Goal: Task Accomplishment & Management: Contribute content

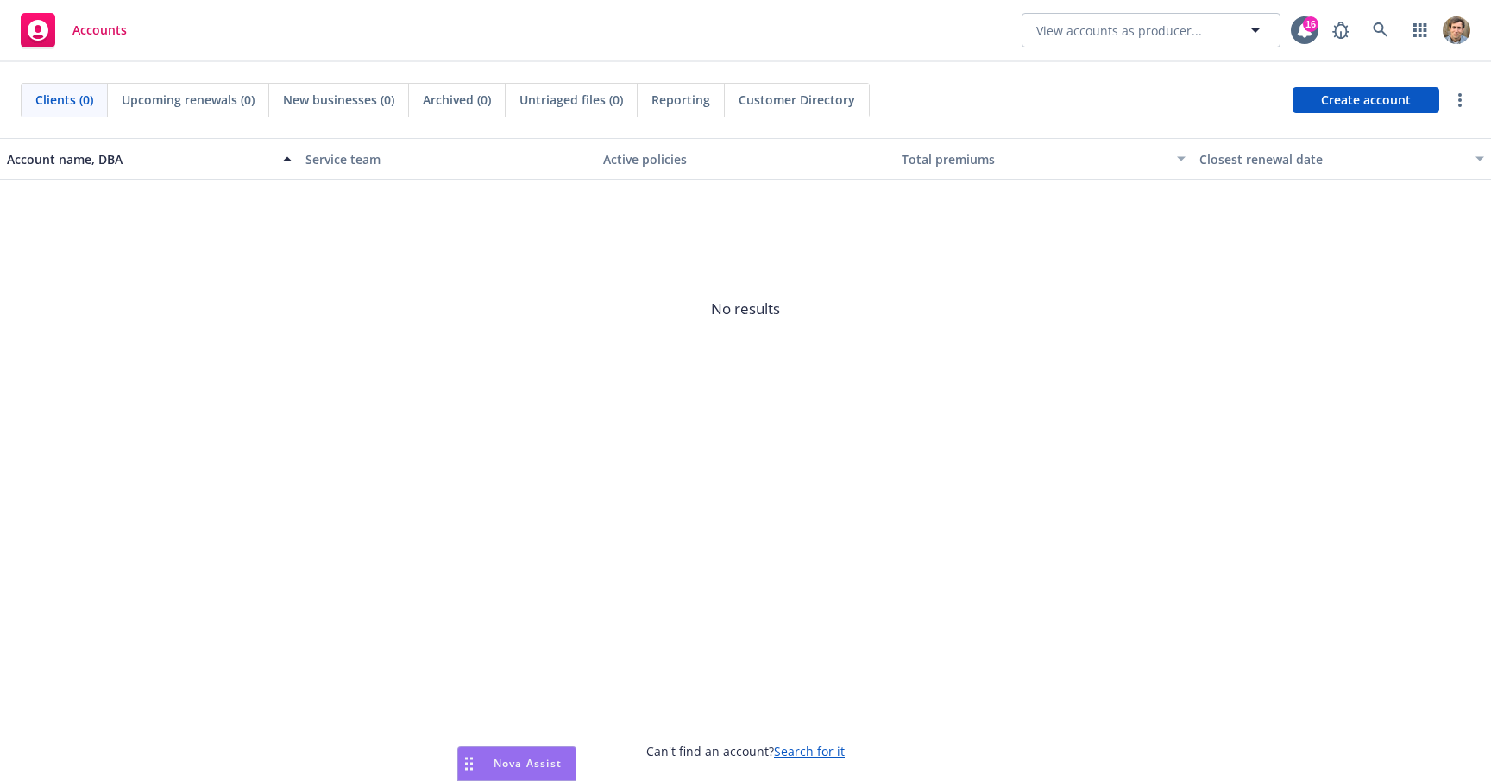
click at [1373, 40] on link at bounding box center [1381, 30] width 35 height 35
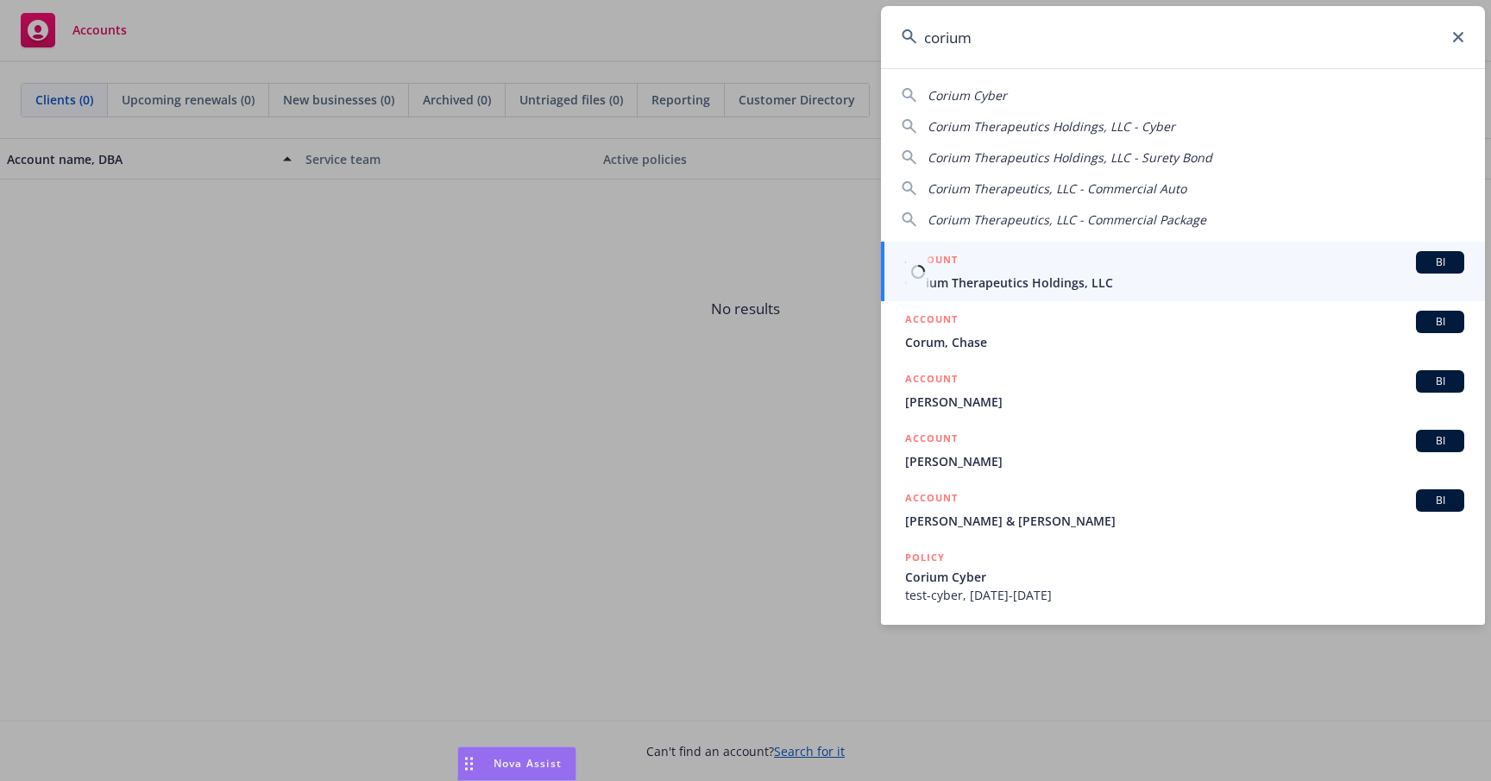
type input "corium"
click at [1116, 275] on span "Corium Therapeutics Holdings, LLC" at bounding box center [1184, 283] width 559 height 18
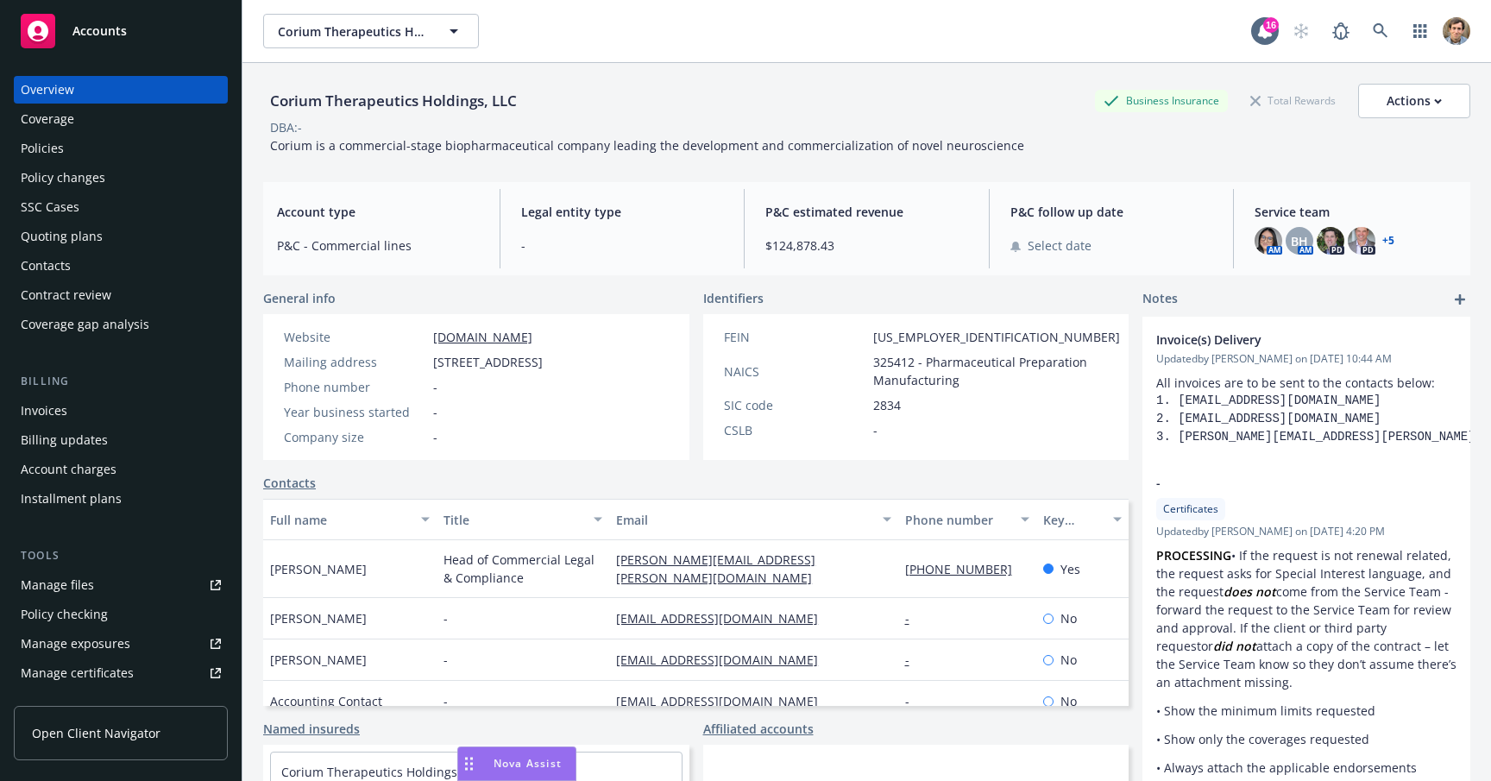
click at [74, 155] on div "Policies" at bounding box center [121, 149] width 200 height 28
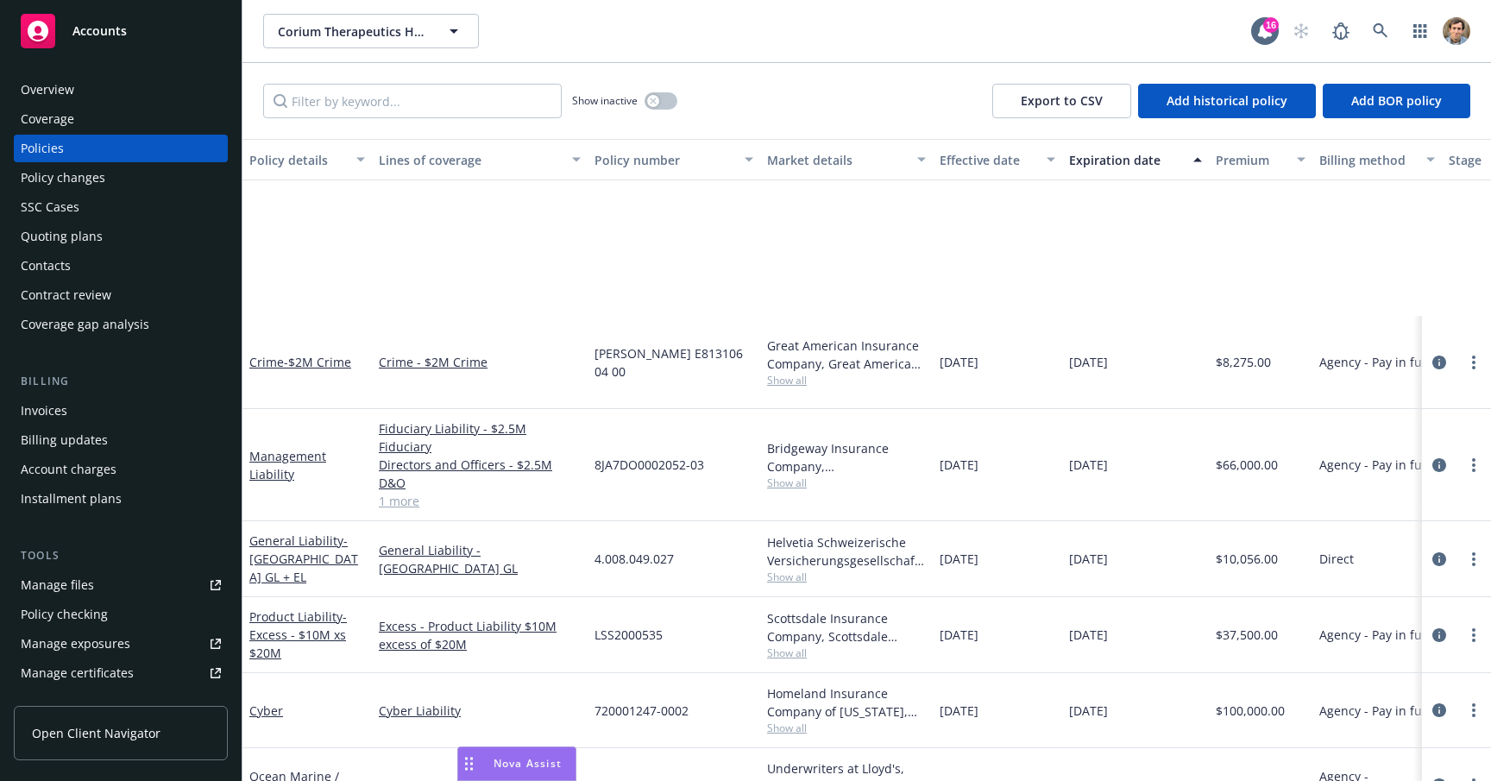
scroll to position [388, 0]
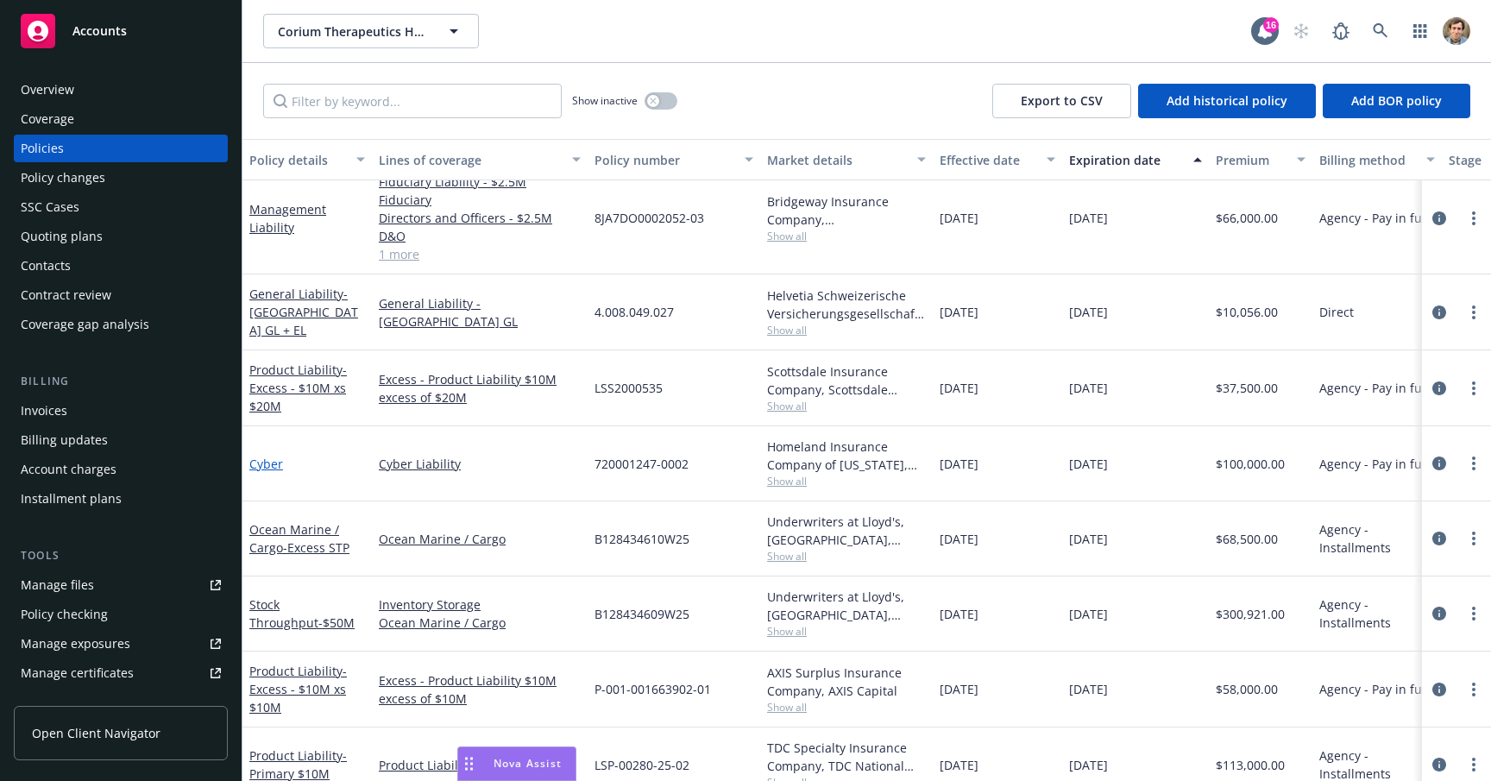
click at [270, 456] on link "Cyber" at bounding box center [266, 464] width 34 height 16
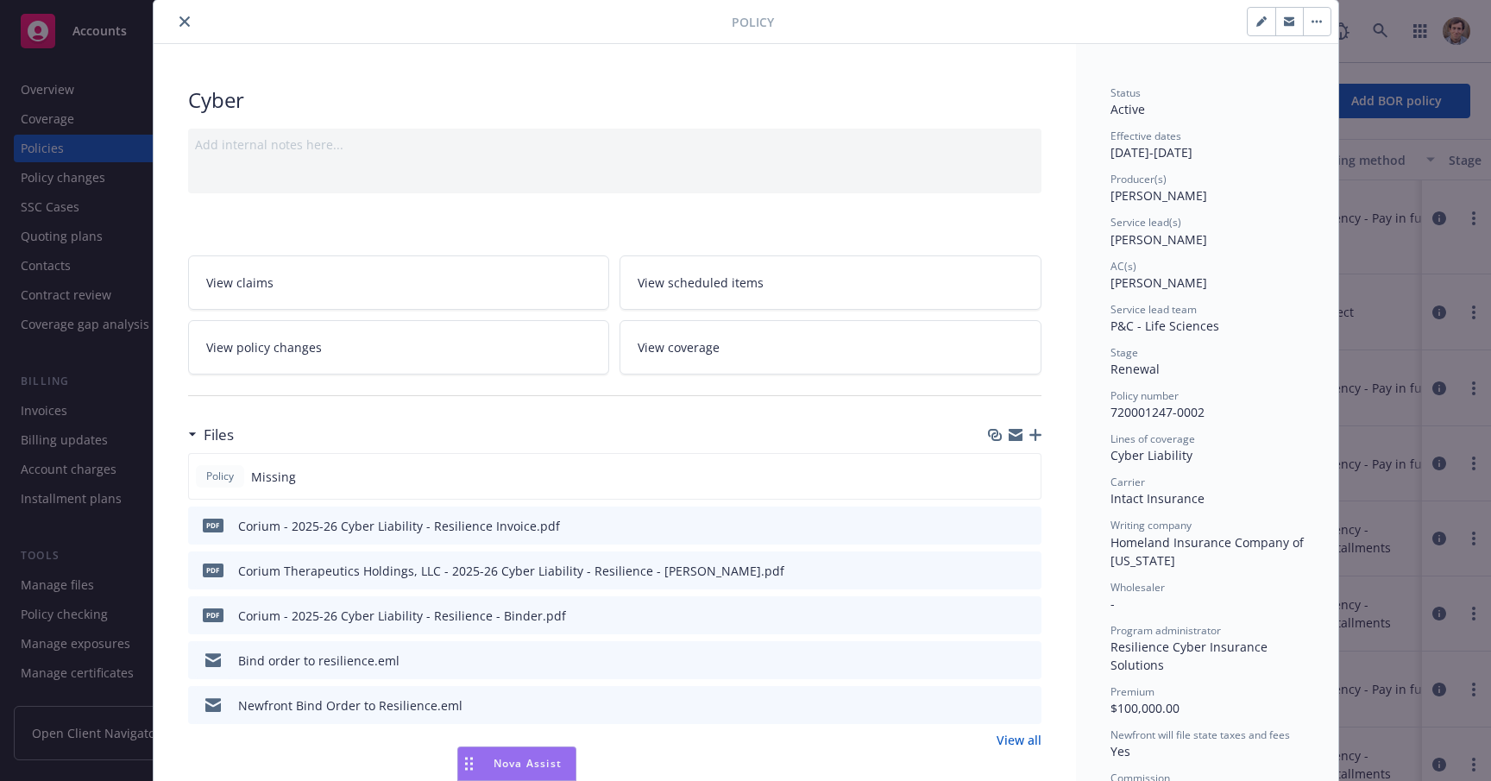
scroll to position [100, 0]
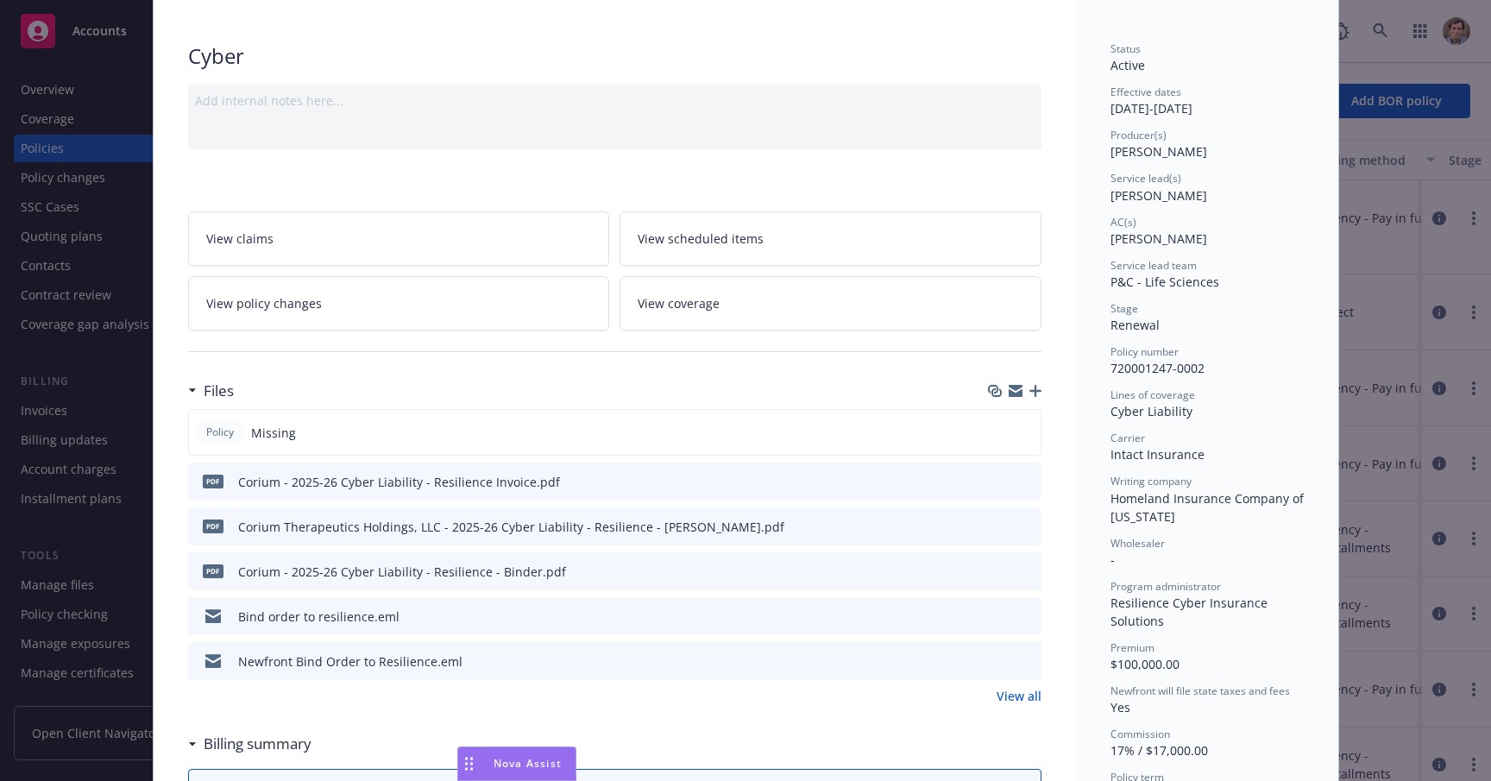
click at [1019, 660] on icon "preview file" at bounding box center [1027, 660] width 16 height 12
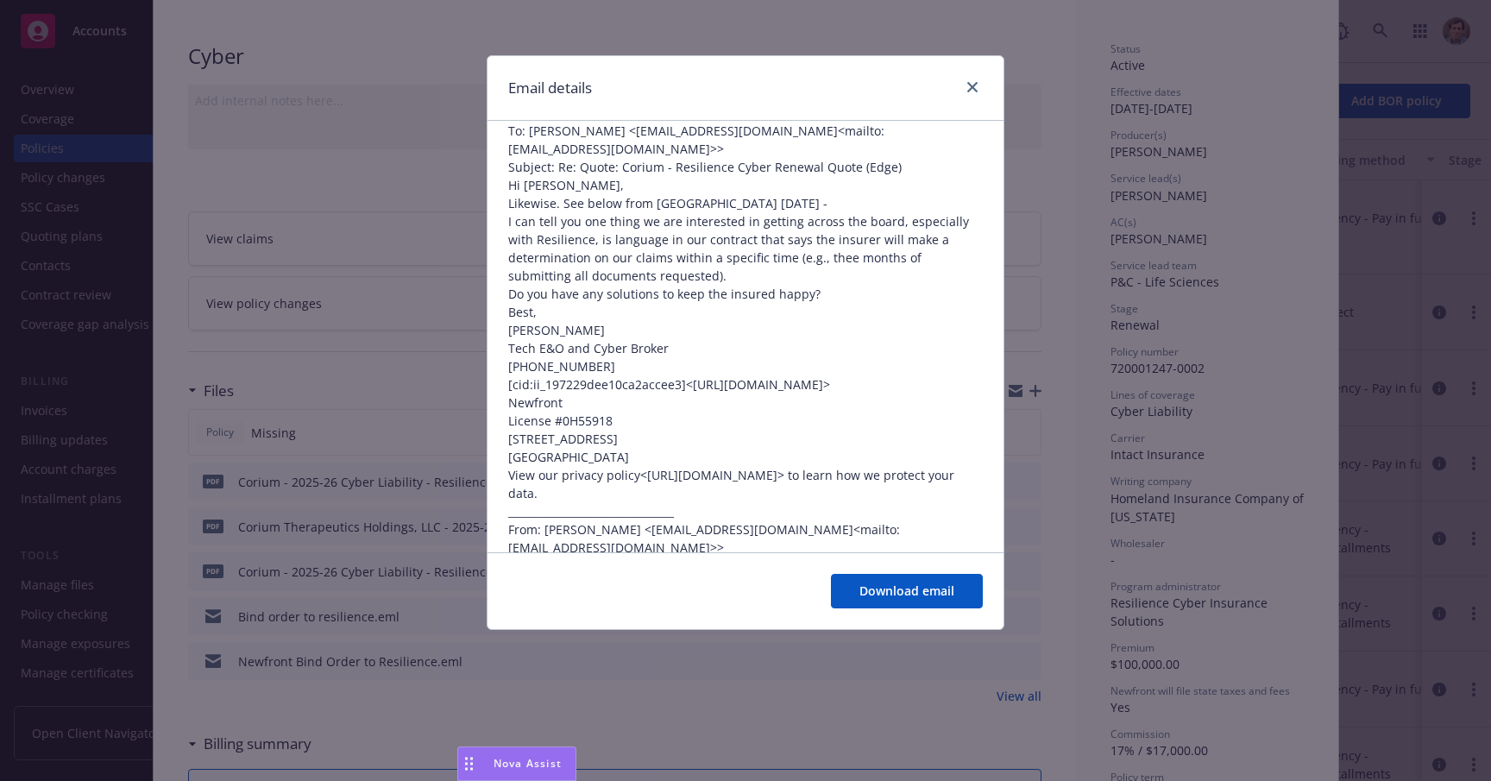
scroll to position [780, 0]
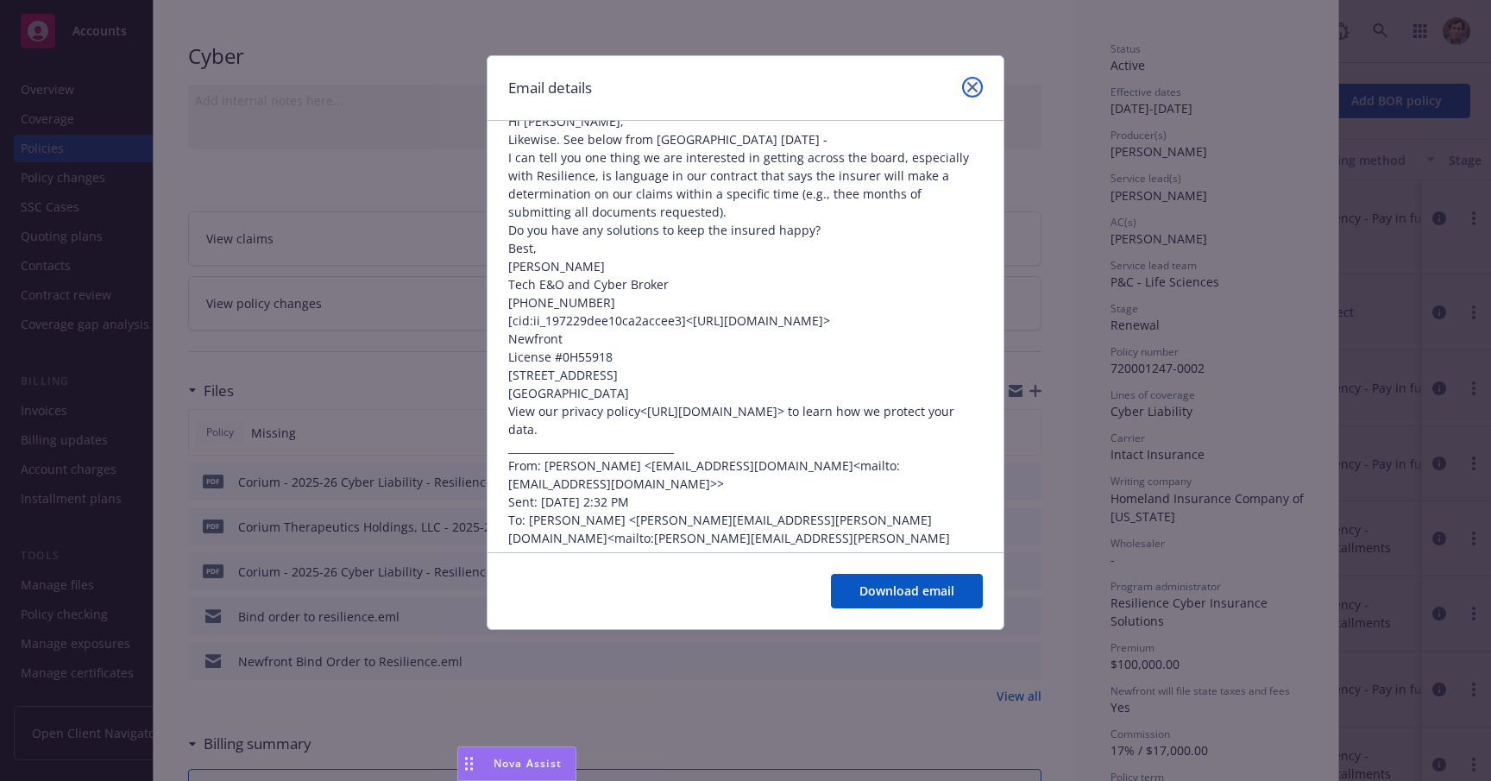
click at [974, 86] on icon "close" at bounding box center [973, 87] width 10 height 10
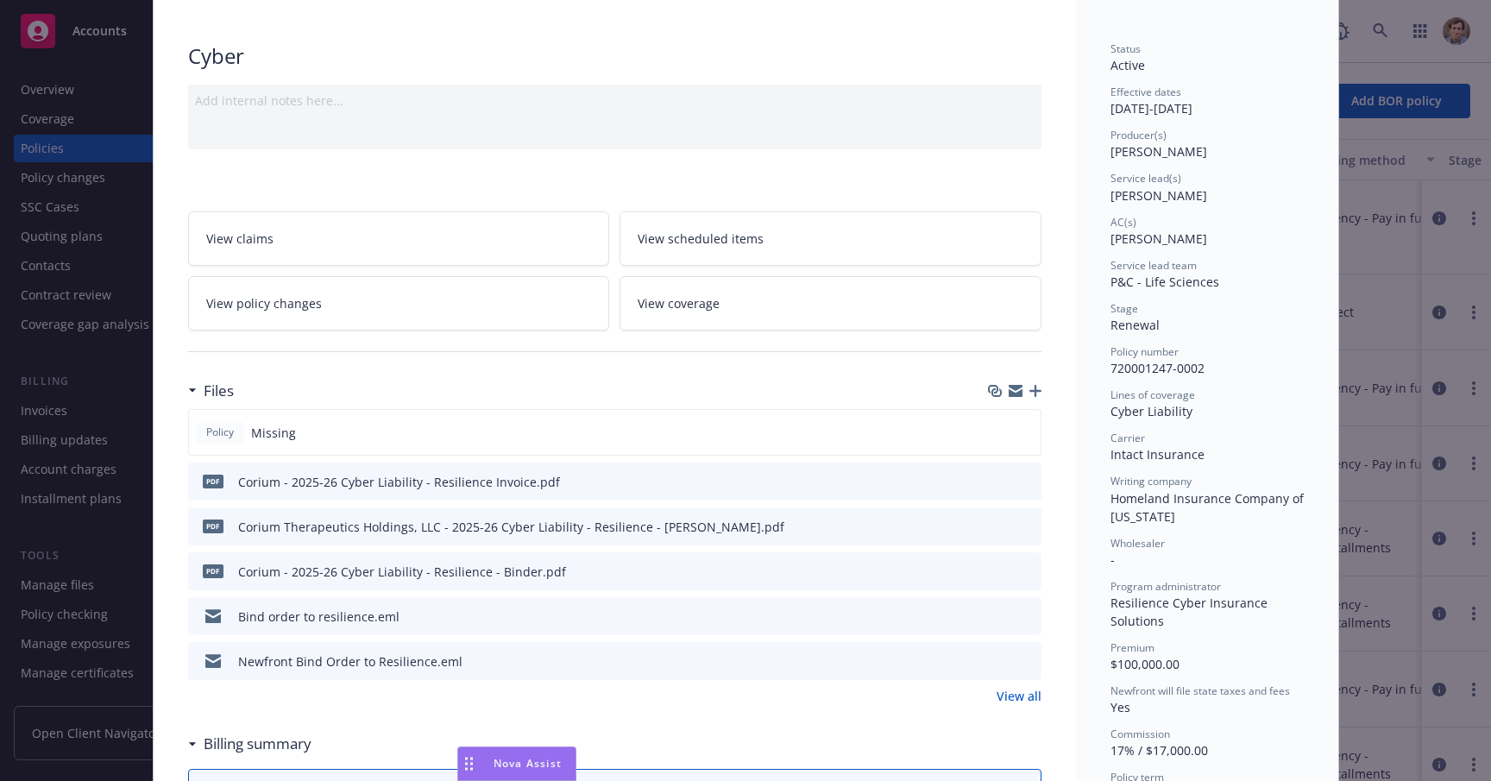
click at [1026, 570] on icon "preview file" at bounding box center [1027, 570] width 16 height 12
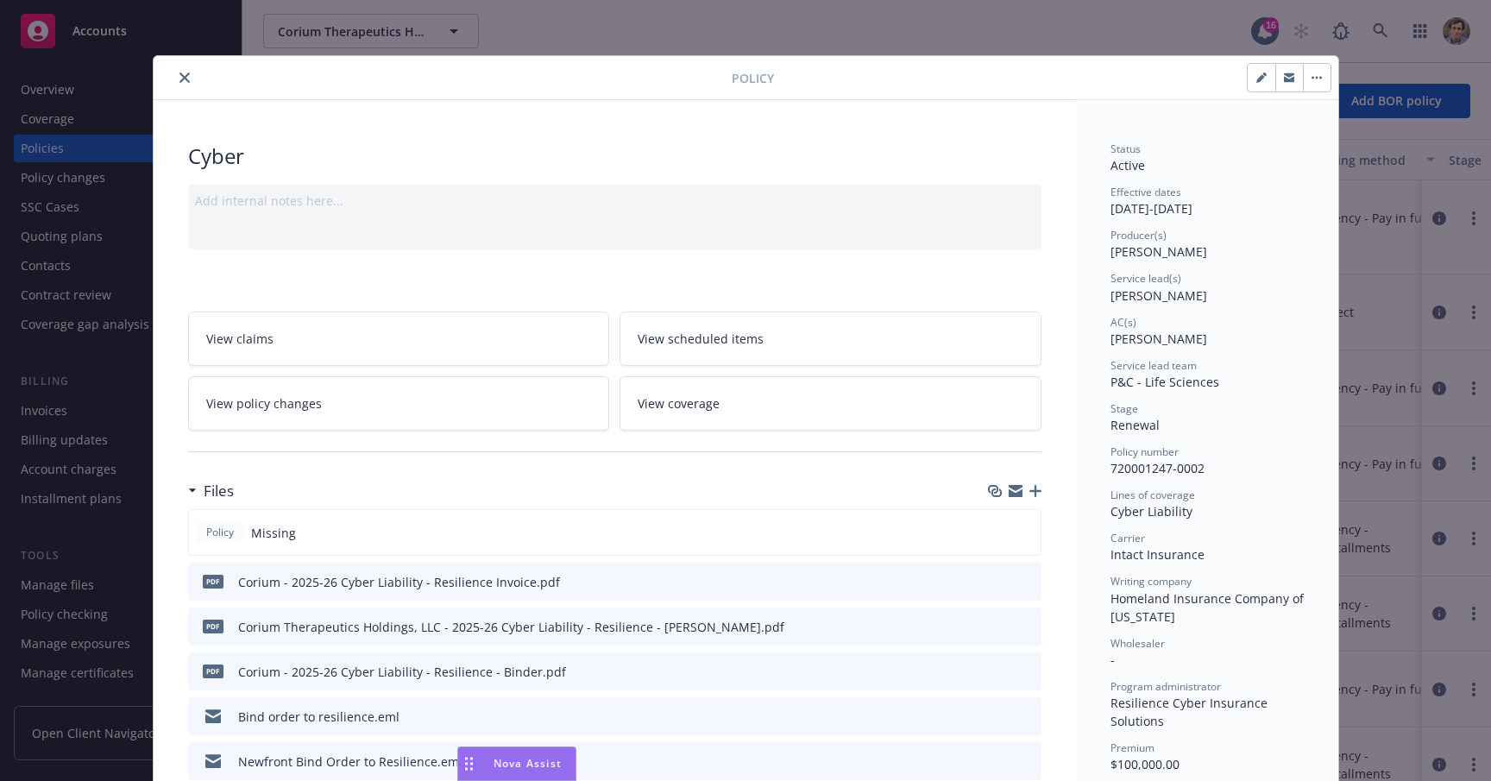
click at [183, 82] on button "close" at bounding box center [184, 77] width 21 height 21
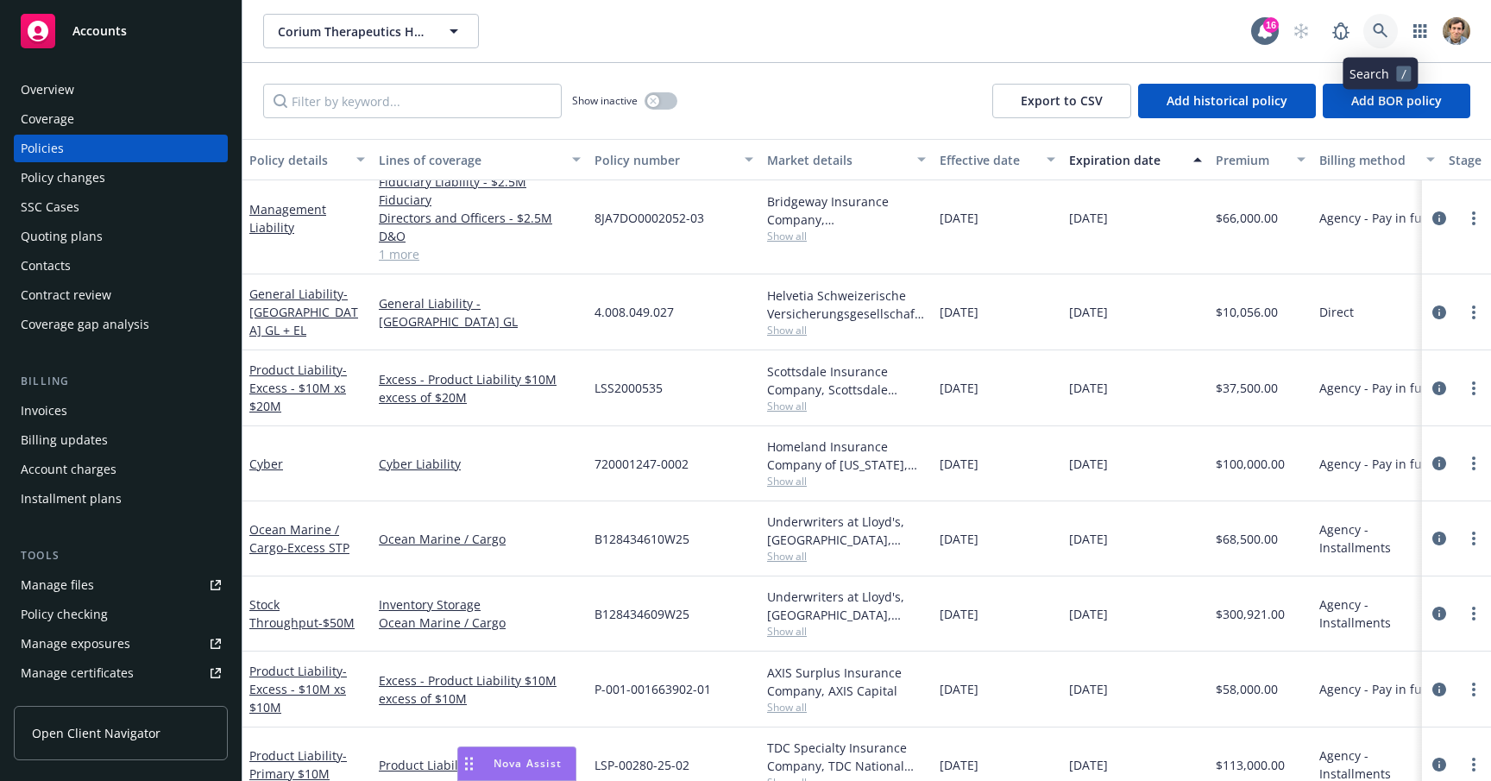
click at [1390, 34] on link at bounding box center [1381, 31] width 35 height 35
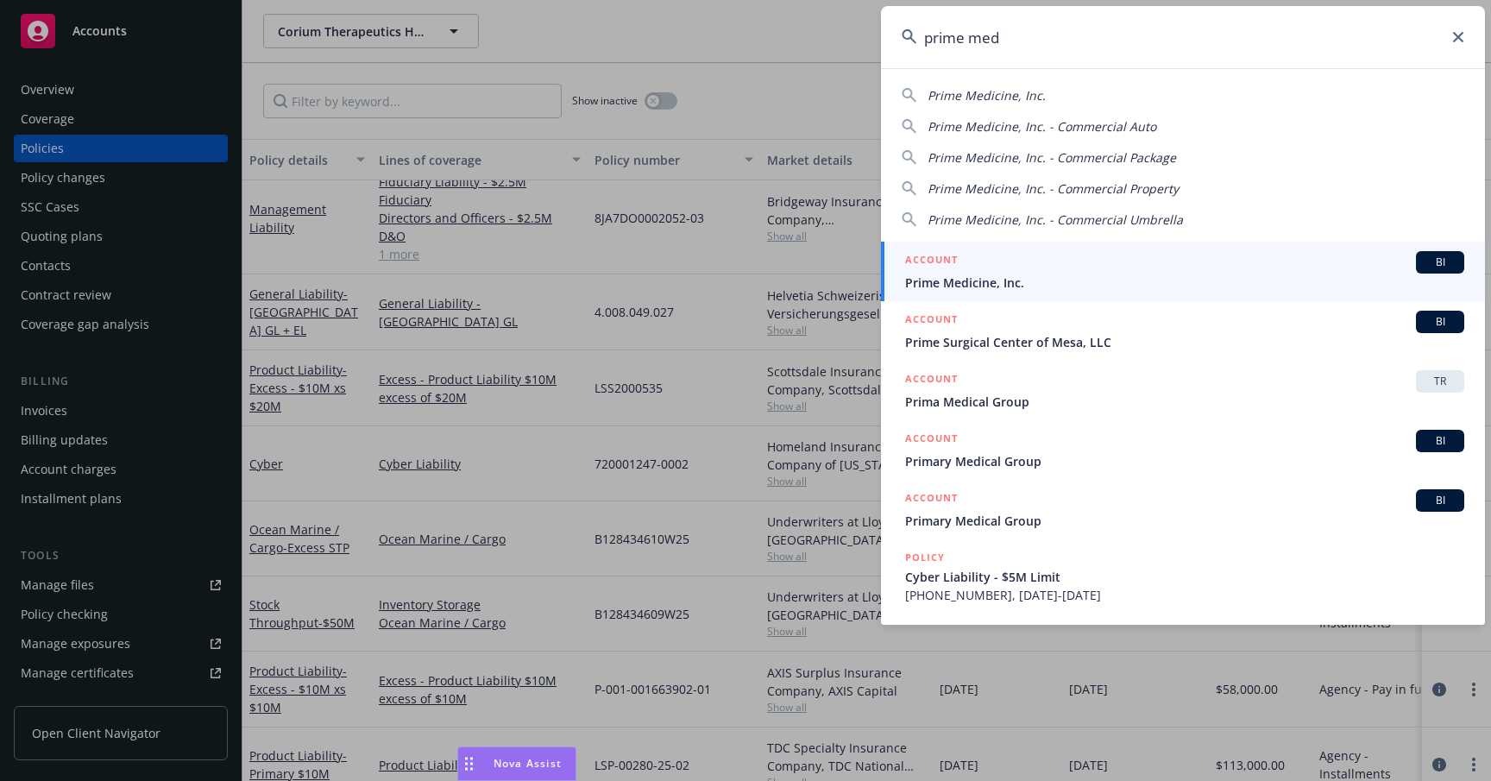
type input "prime med"
click at [1168, 278] on span "Prime Medicine, Inc." at bounding box center [1184, 283] width 559 height 18
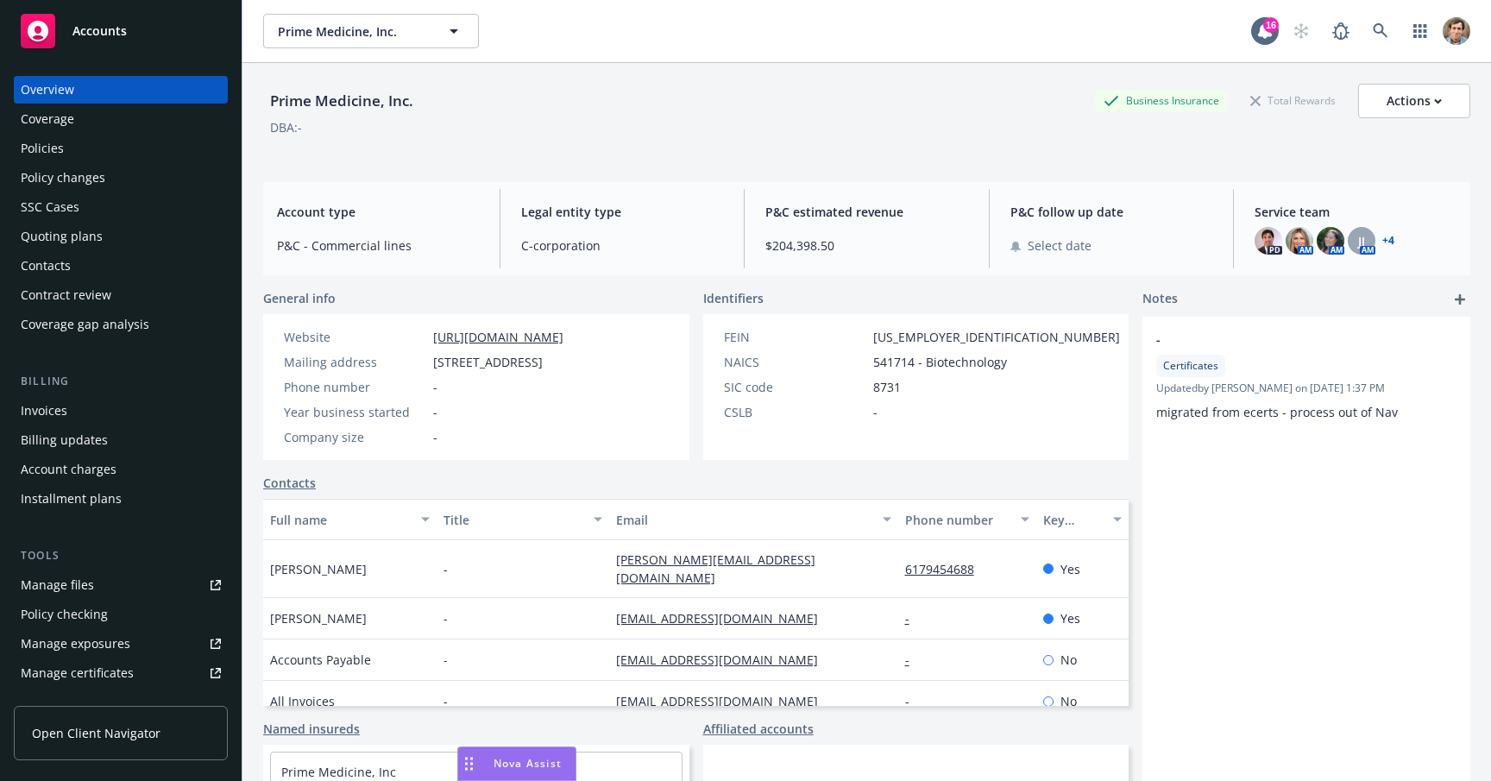
click at [101, 145] on div "Policies" at bounding box center [121, 149] width 200 height 28
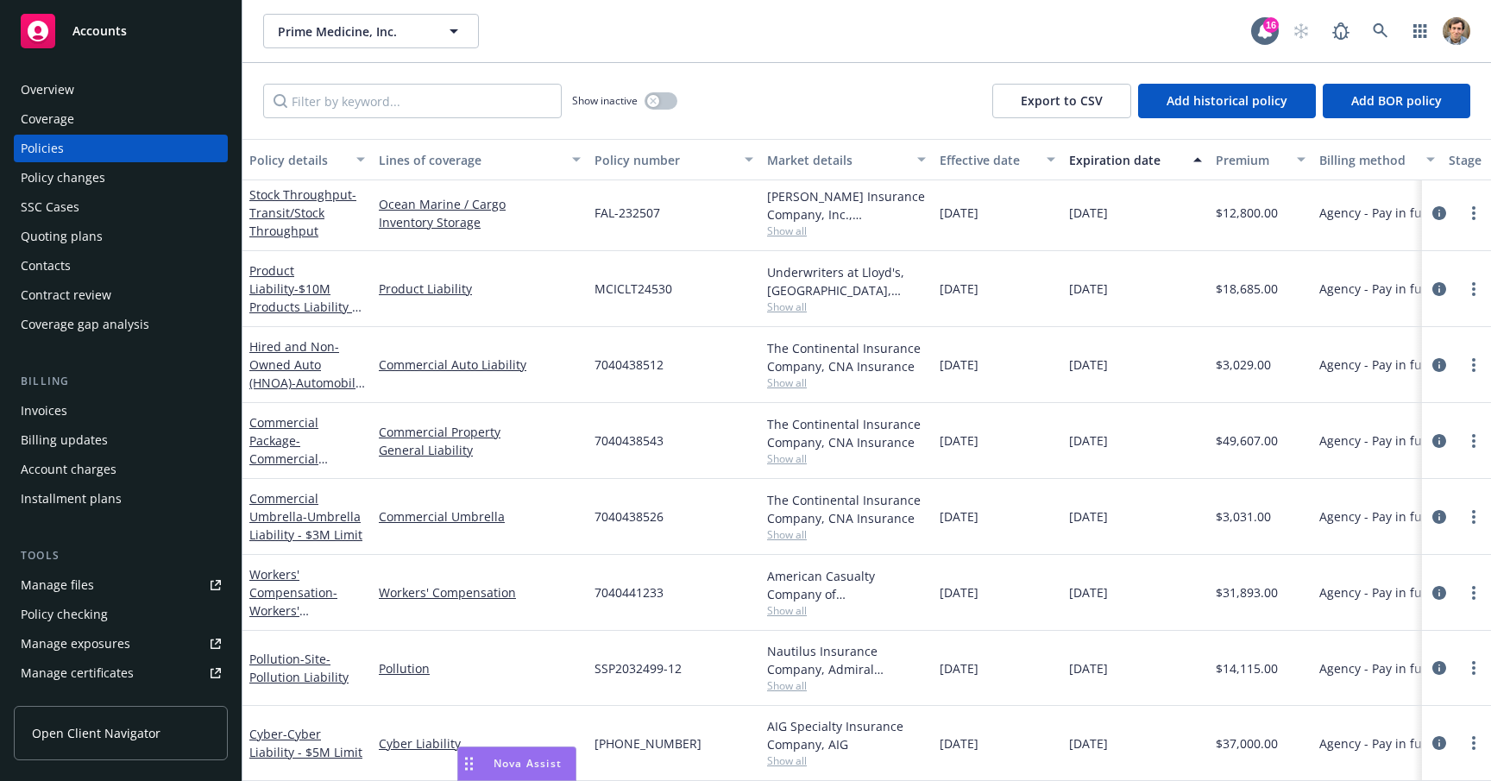
scroll to position [1061, 0]
click at [278, 738] on span "- Cyber Liability - $5M Limit" at bounding box center [305, 743] width 113 height 35
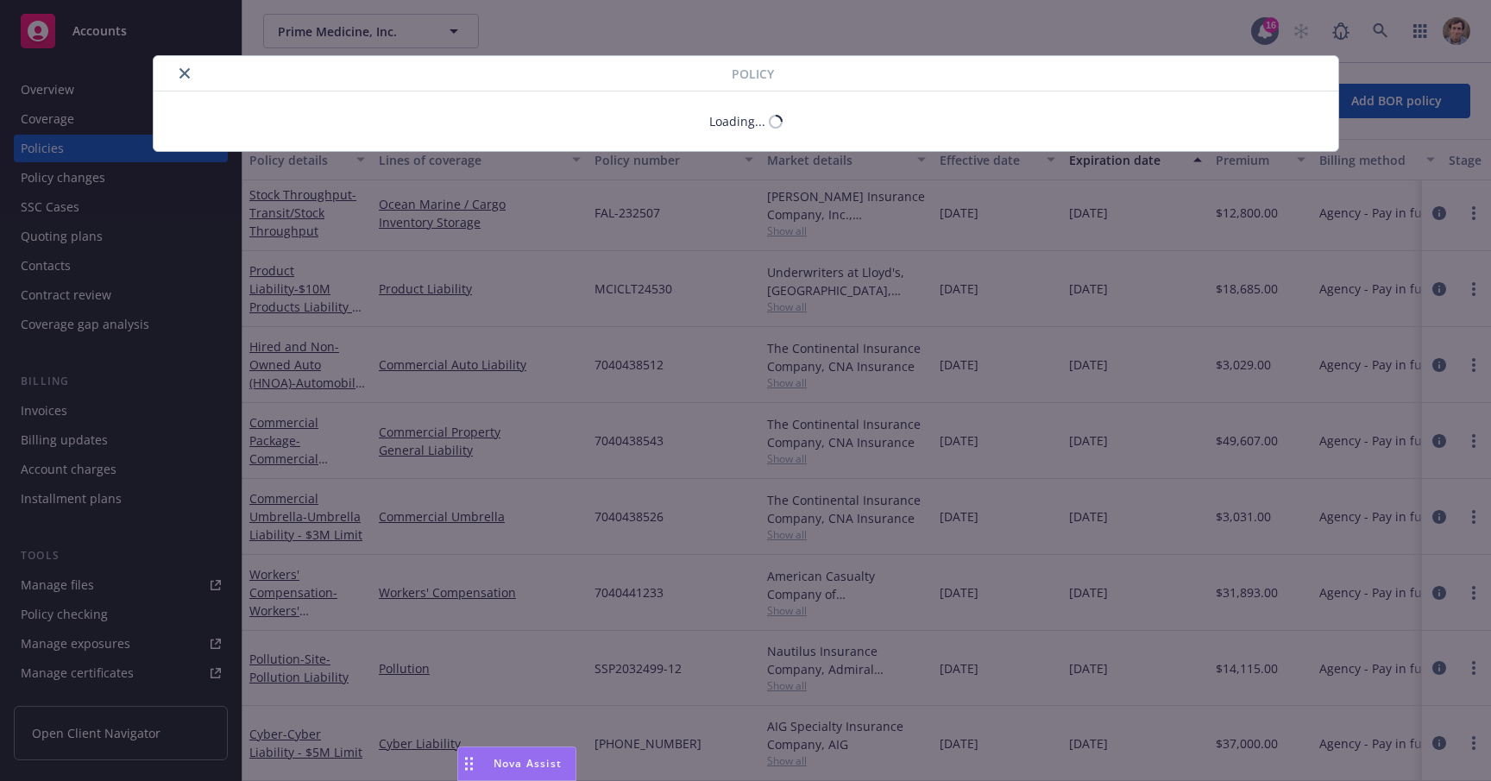
scroll to position [1048, 0]
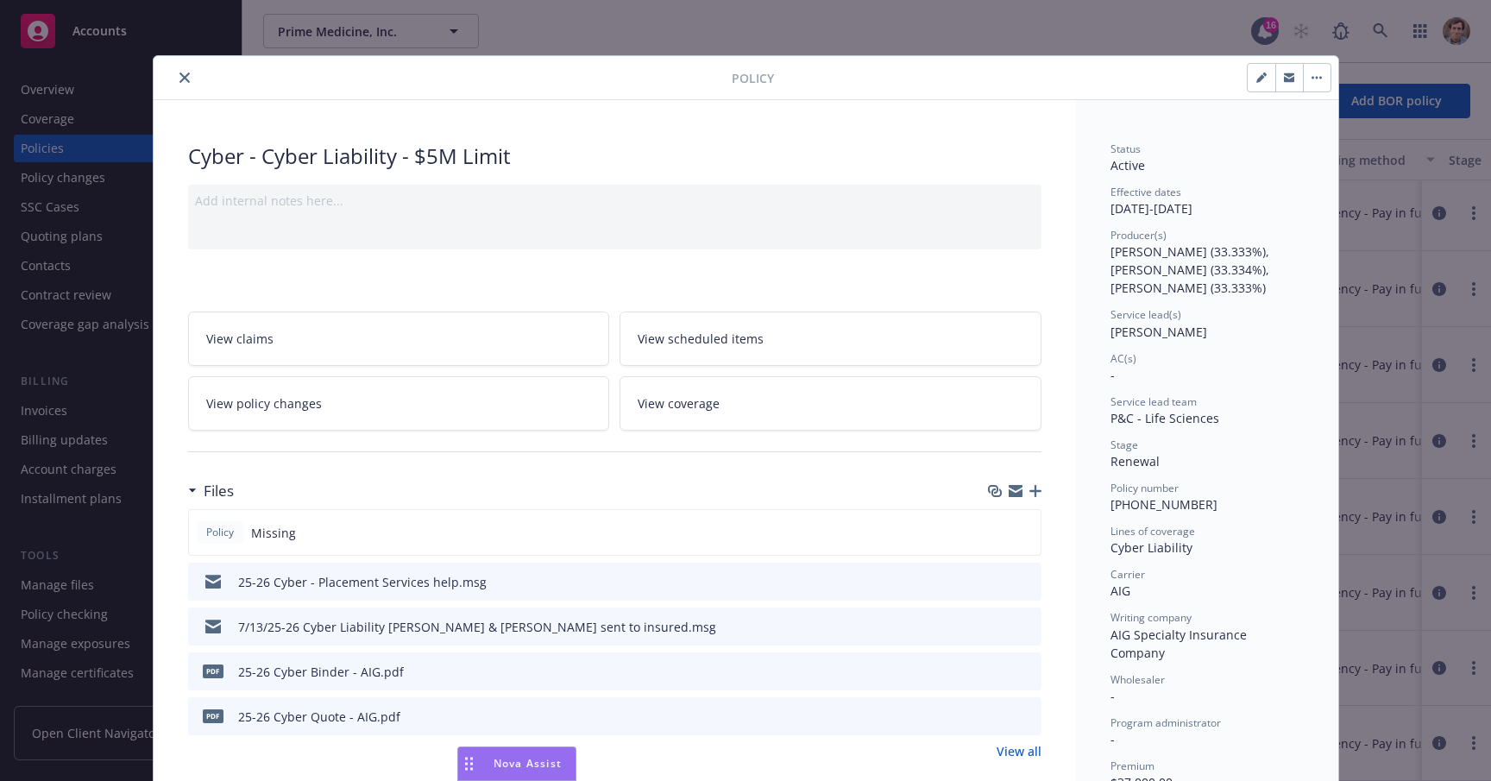
click at [358, 523] on div "Policy Missing" at bounding box center [615, 532] width 854 height 47
click at [955, 538] on div "Policy Missing" at bounding box center [615, 532] width 854 height 47
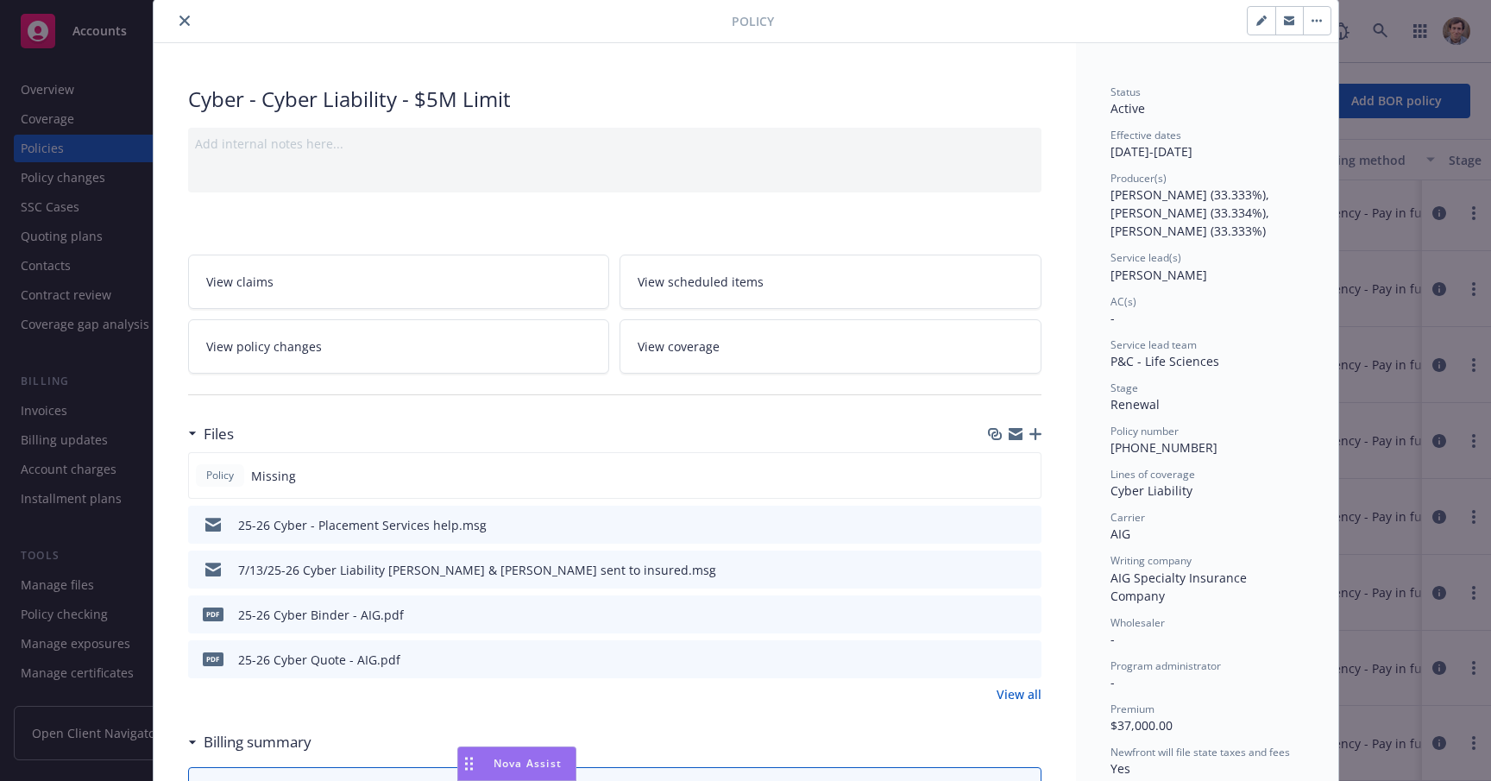
scroll to position [67, 0]
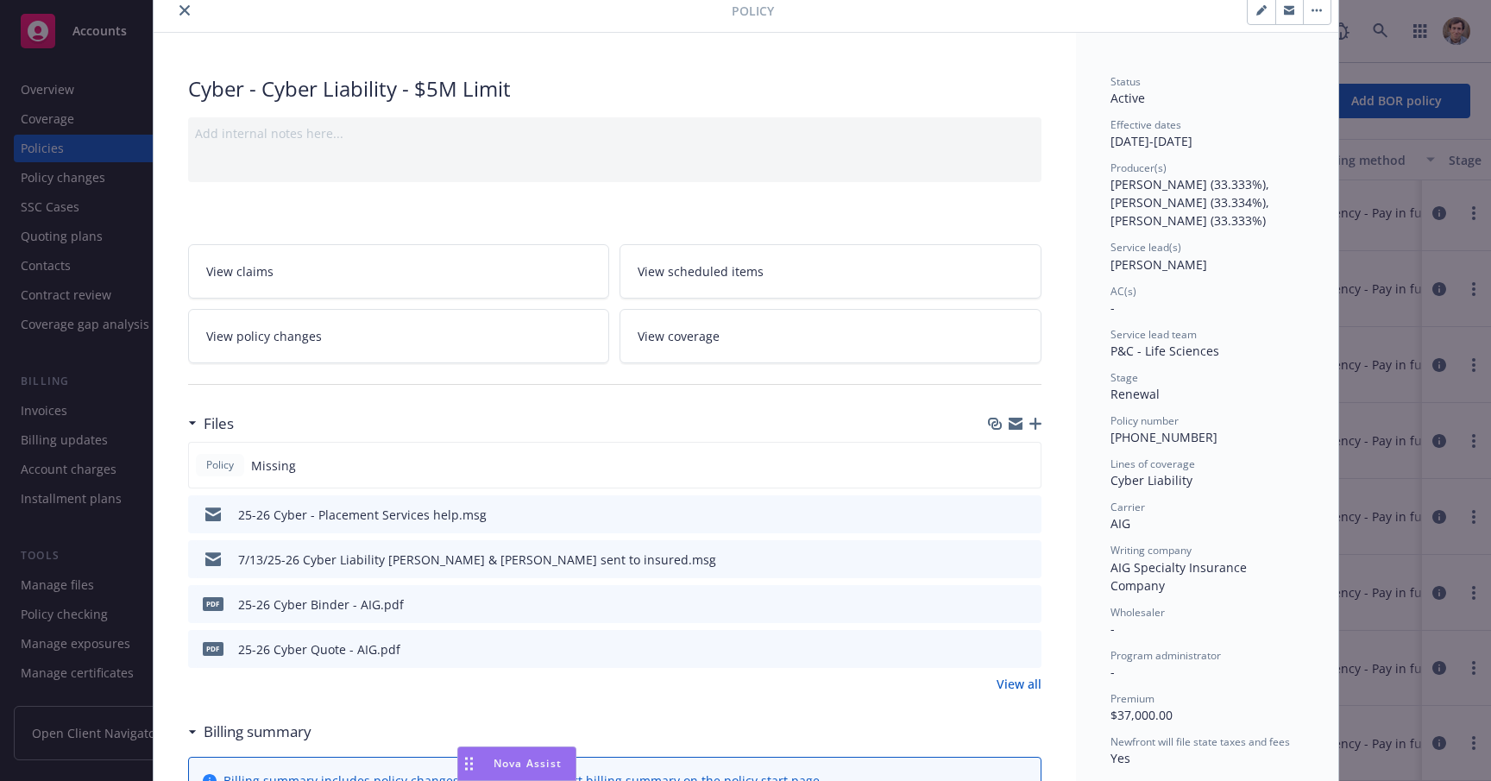
click at [1030, 424] on icon "button" at bounding box center [1036, 424] width 12 height 12
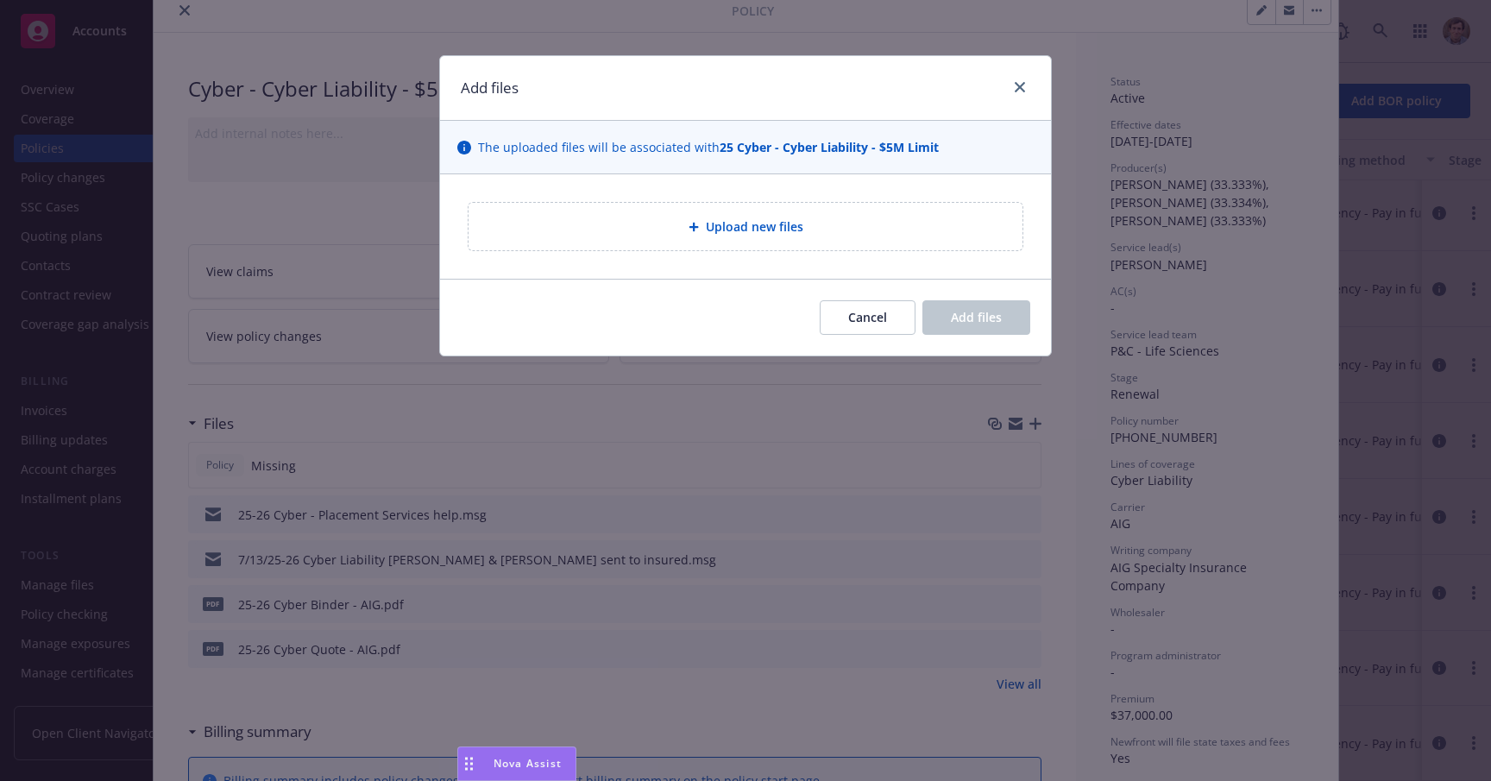
click at [787, 232] on span "Upload new files" at bounding box center [755, 226] width 98 height 18
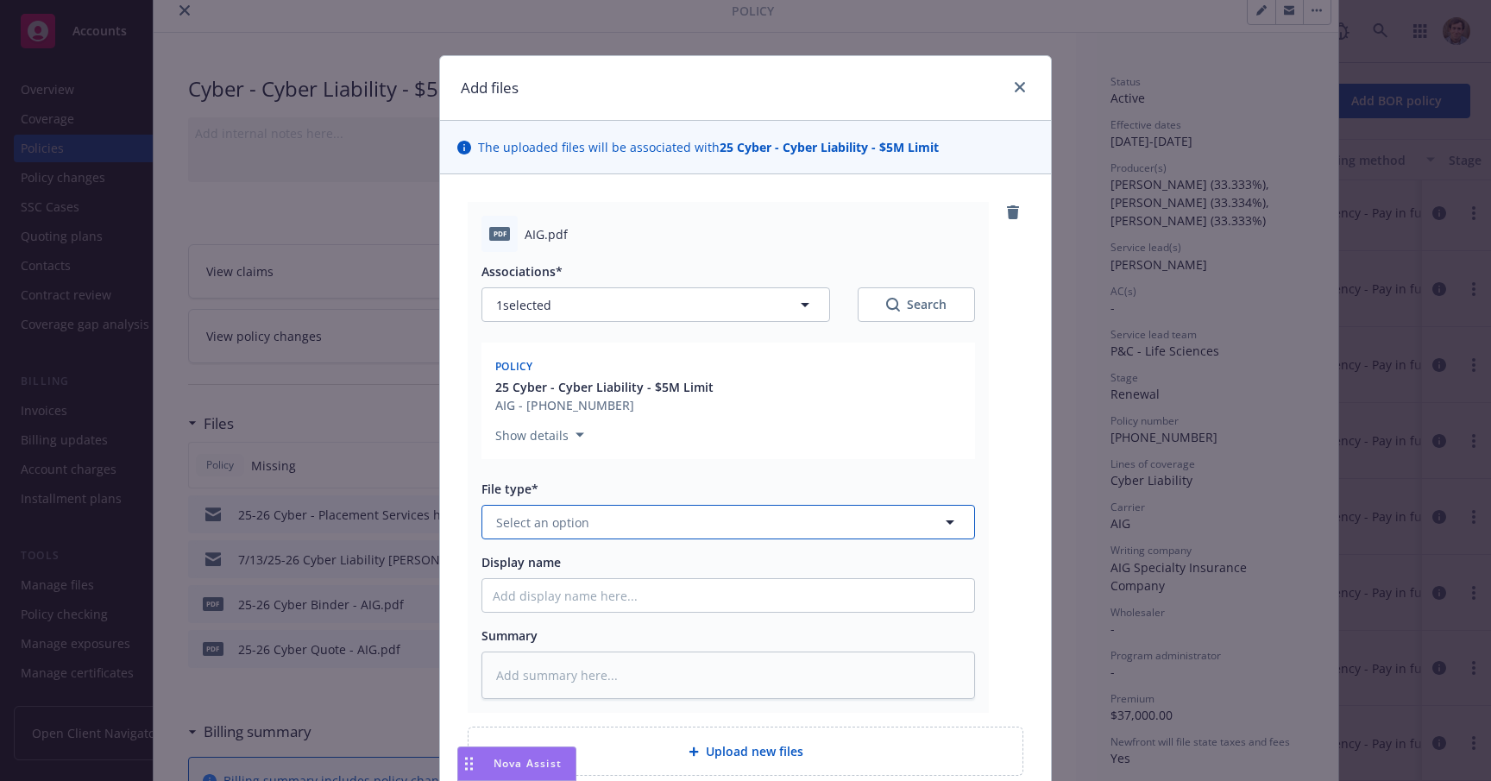
click at [748, 518] on button "Select an option" at bounding box center [729, 522] width 494 height 35
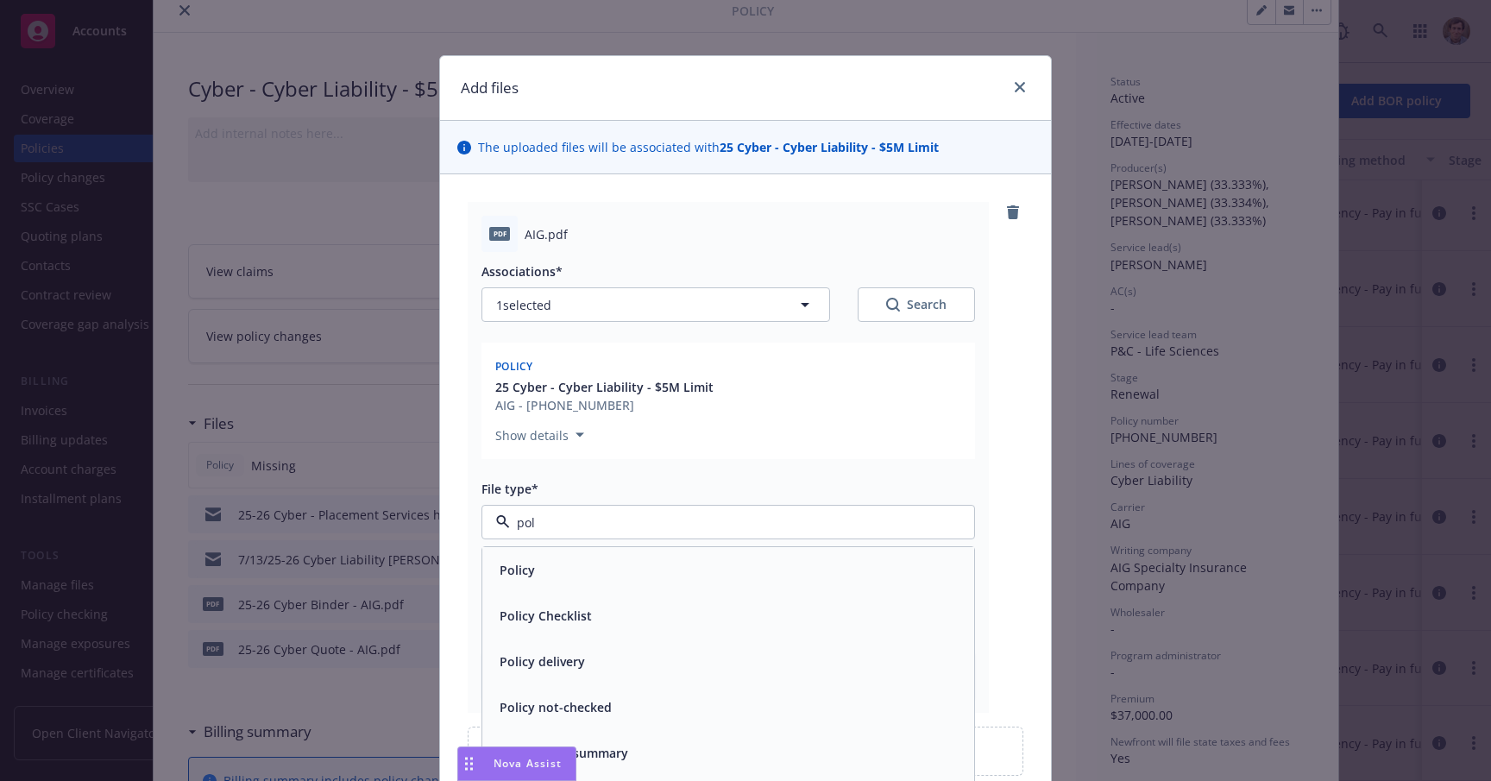
type input "poli"
click at [664, 562] on div "Policy" at bounding box center [728, 570] width 471 height 25
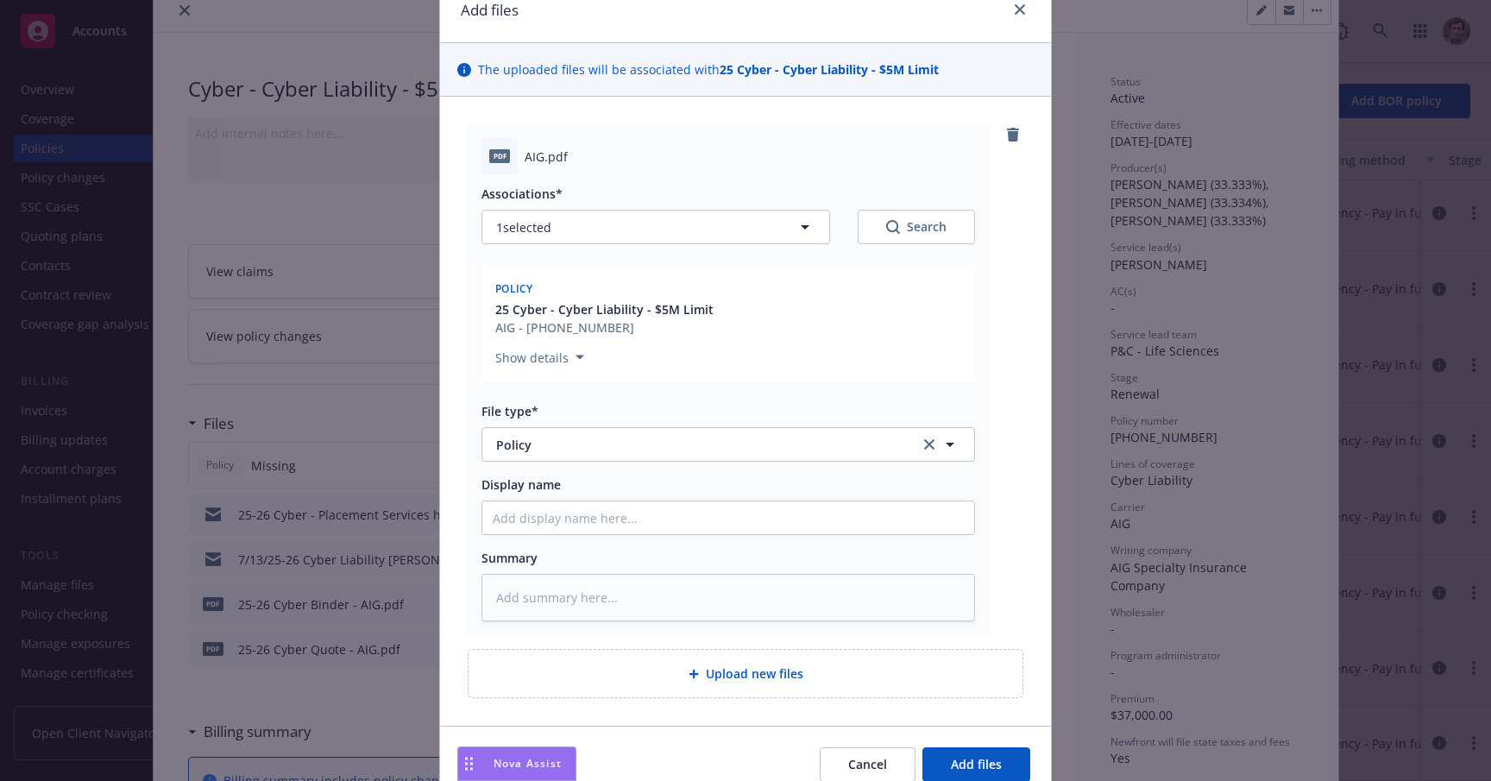
scroll to position [106, 0]
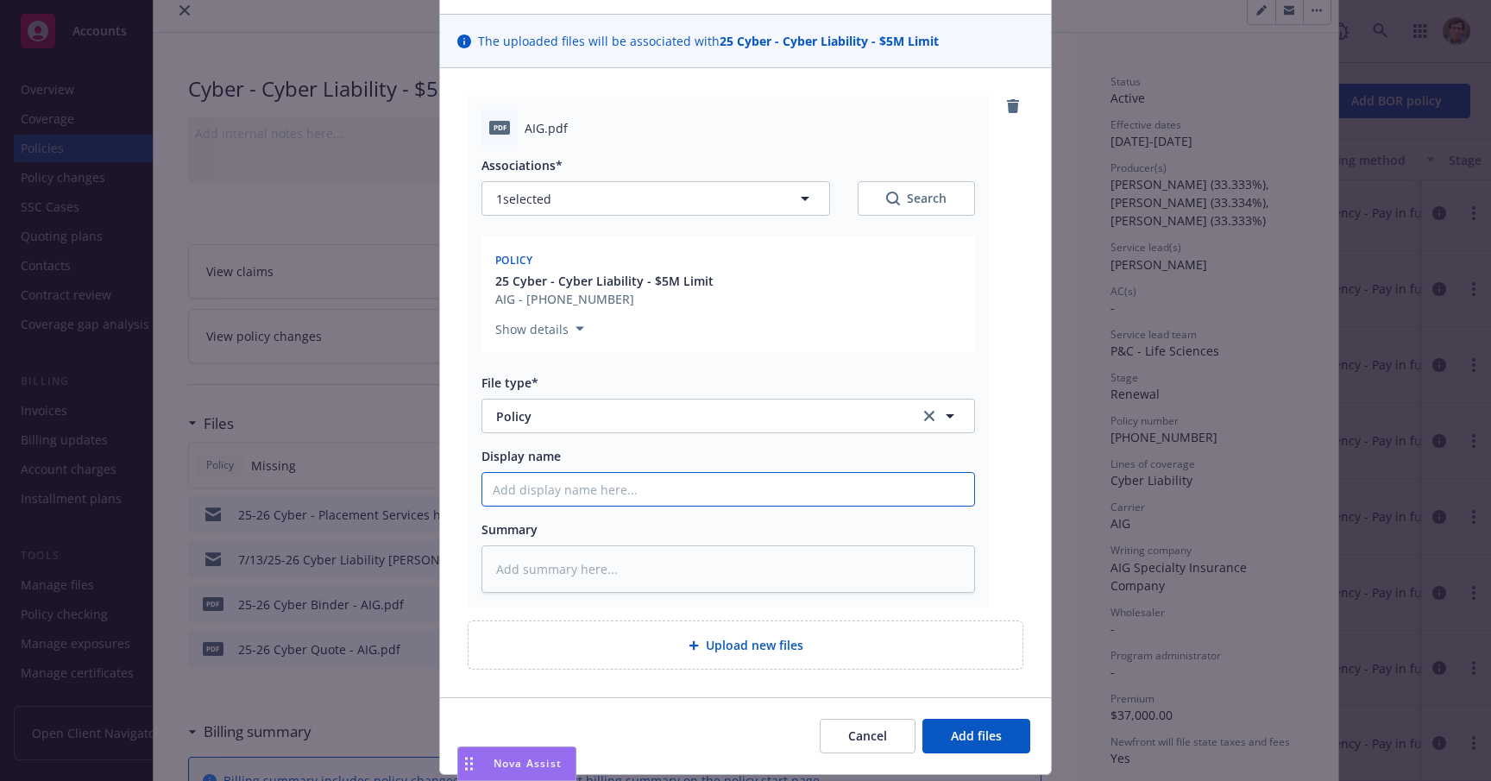
click at [685, 490] on input "Display name" at bounding box center [728, 489] width 492 height 33
type textarea "x"
type input "2"
type textarea "x"
type input "20"
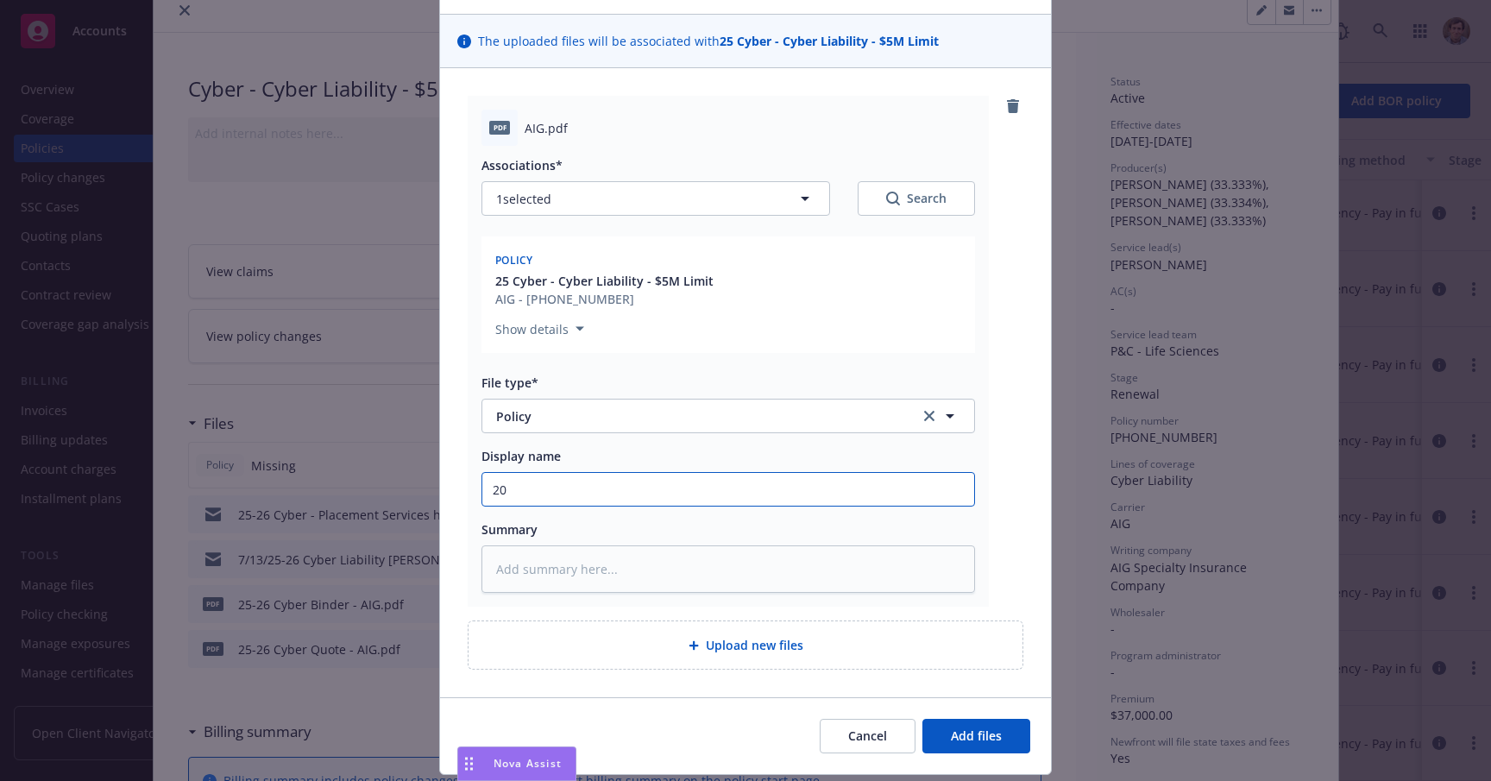
type textarea "x"
type input "202"
type textarea "x"
type input "2025"
type textarea "x"
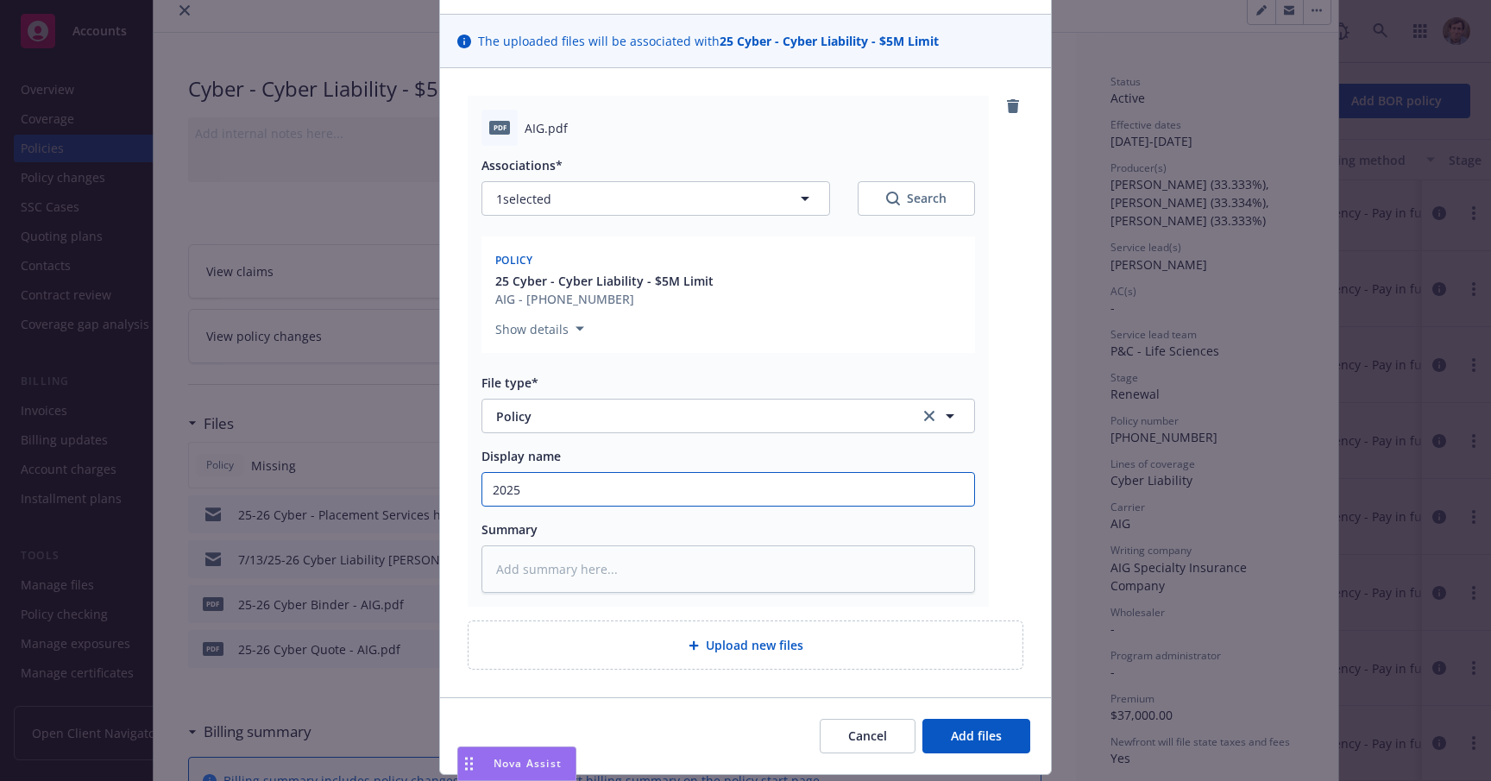
type input "2025"
type textarea "x"
type input "2025 C"
type textarea "x"
type input "2025 Cy"
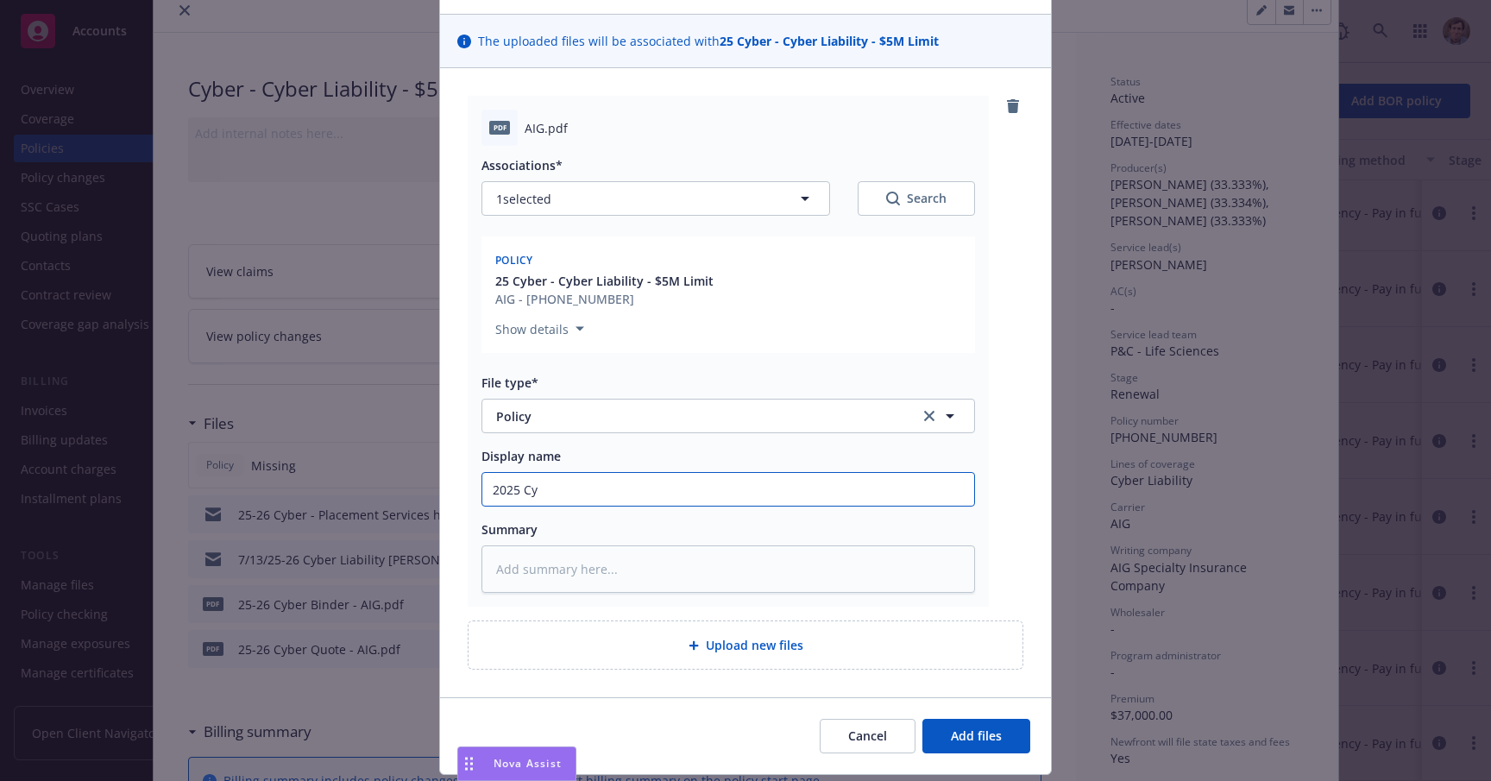
type textarea "x"
type input "2025 Cyb"
type textarea "x"
type input "2025 Cybe"
type textarea "x"
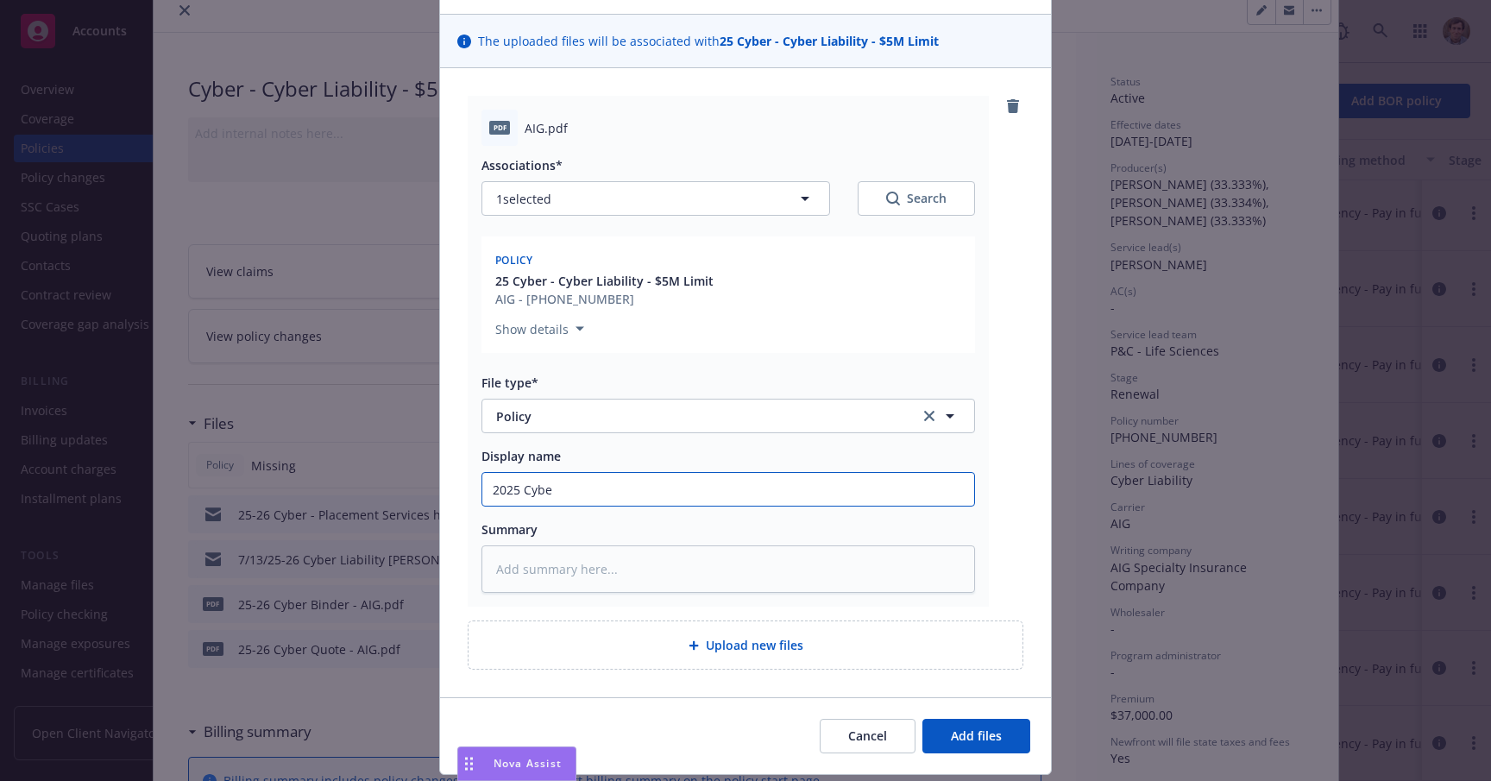
type input "2025 Cyber"
type textarea "x"
type input "2025 Cybe"
type textarea "x"
type input "2025 Cyb"
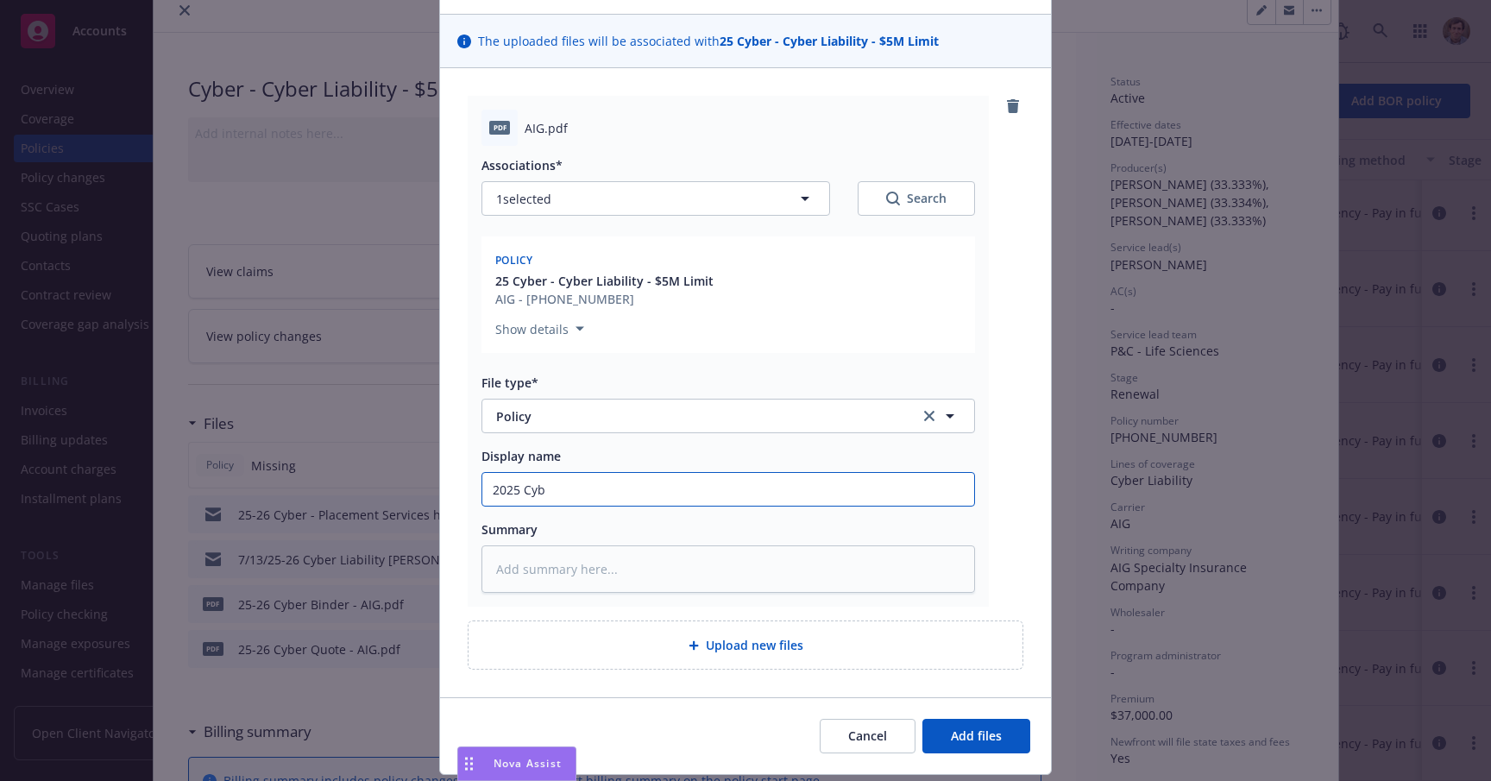
type textarea "x"
type input "2025 Cy"
type textarea "x"
type input "2025 C"
type textarea "x"
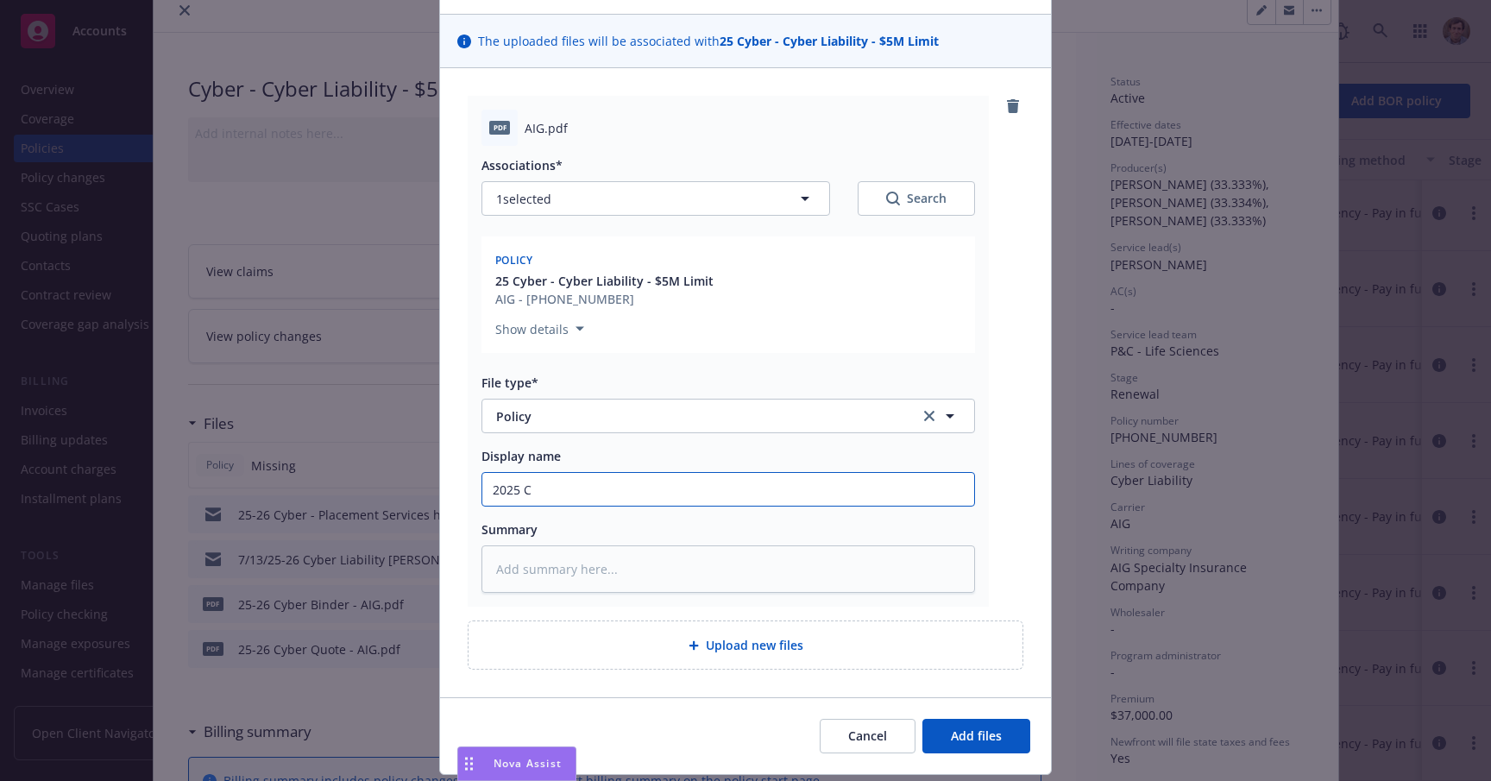
type input "2025"
type textarea "x"
type input "2025"
type textarea "x"
type input "202"
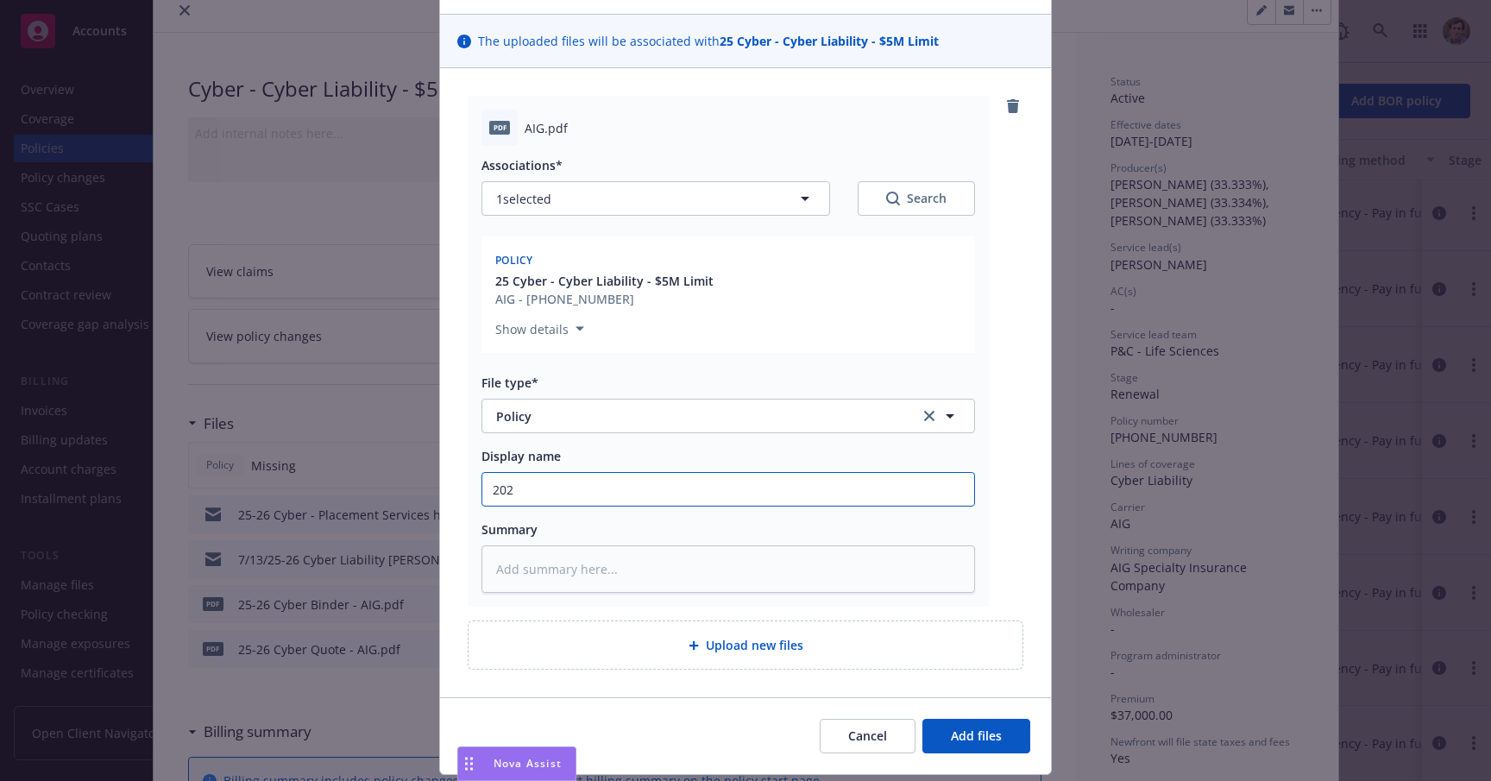
type textarea "x"
type input "20"
type textarea "x"
type input "2"
type textarea "x"
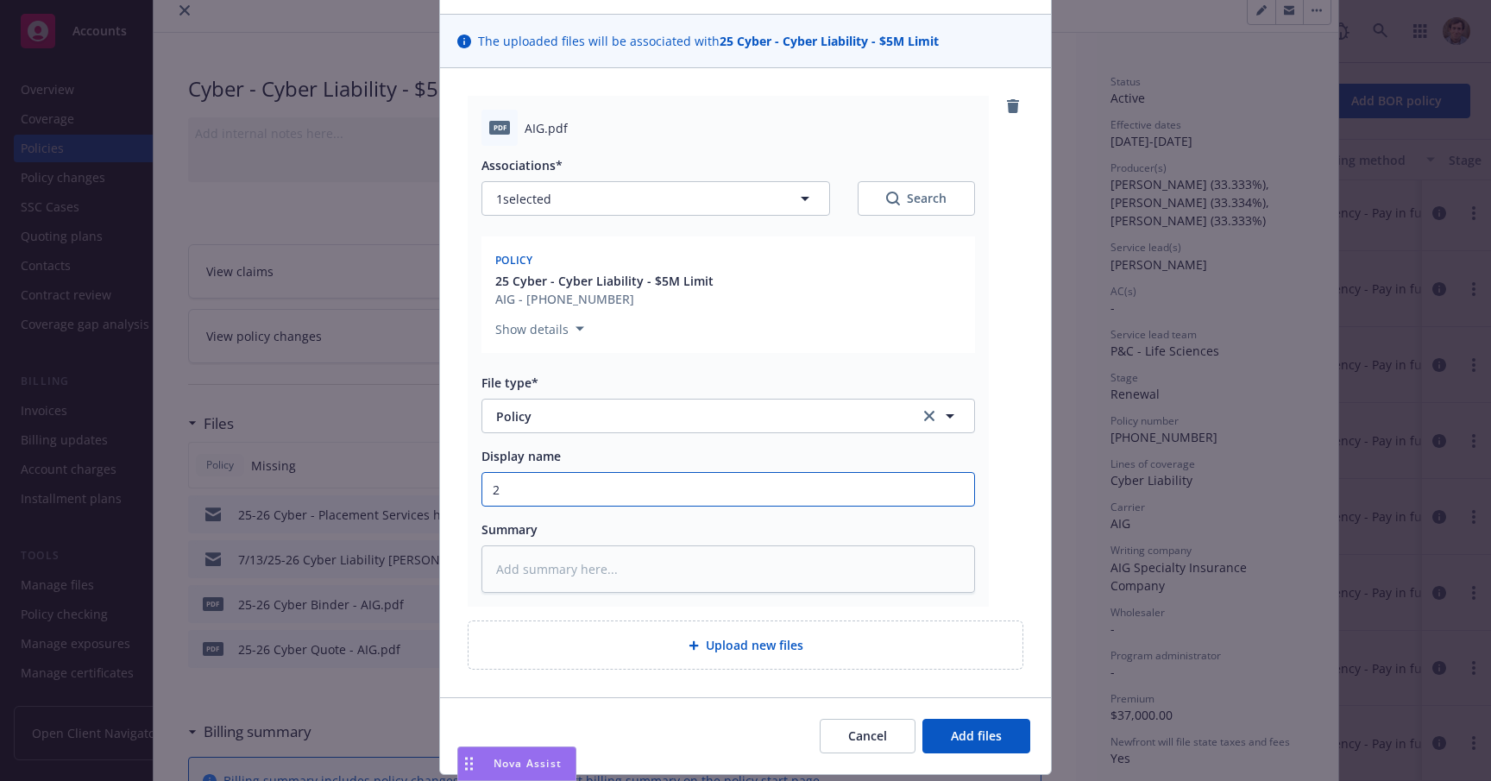
type input "25"
type textarea "x"
type input "25"
type textarea "x"
type input "25 C"
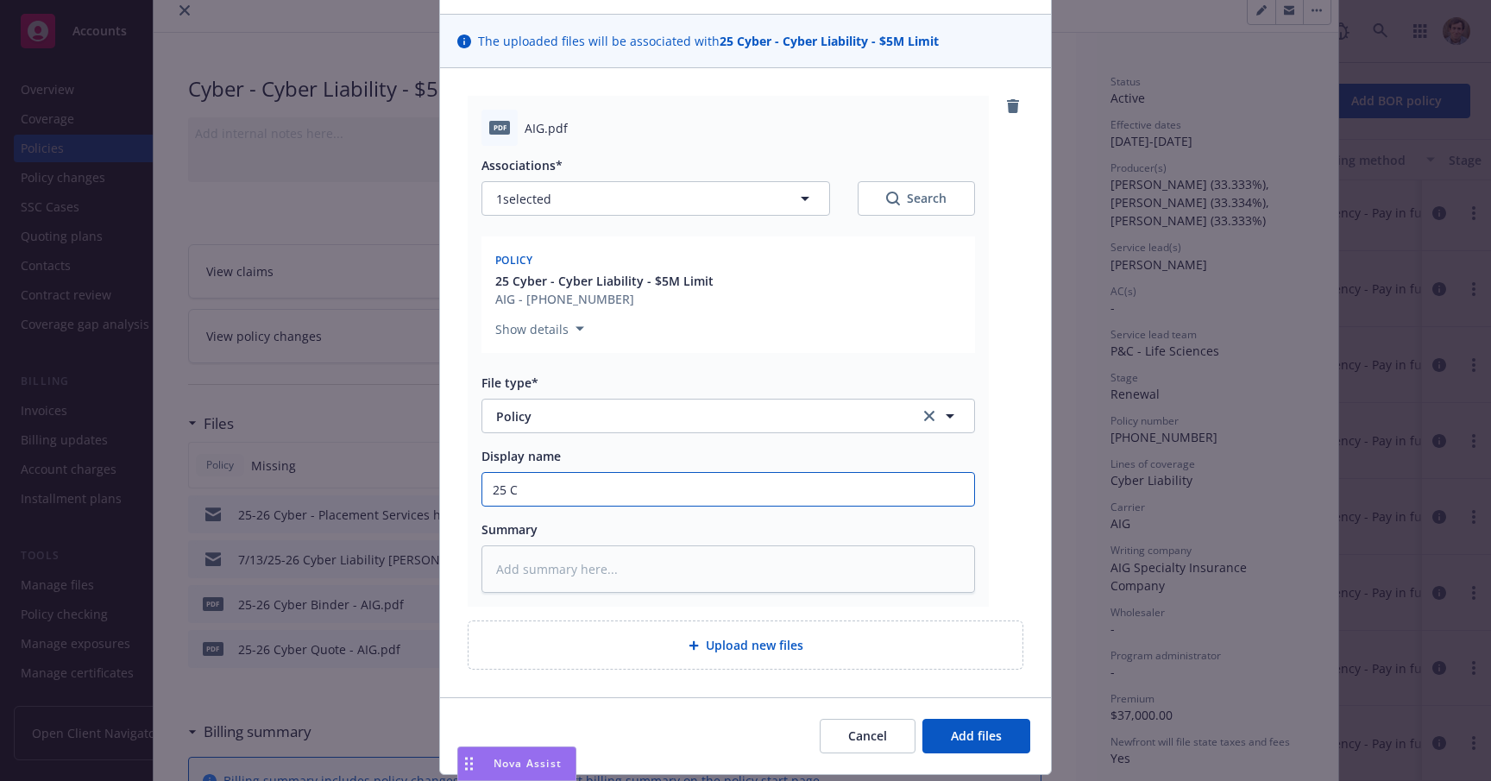
type textarea "x"
type input "25 Cy"
type textarea "x"
type input "25 Cyb"
type textarea "x"
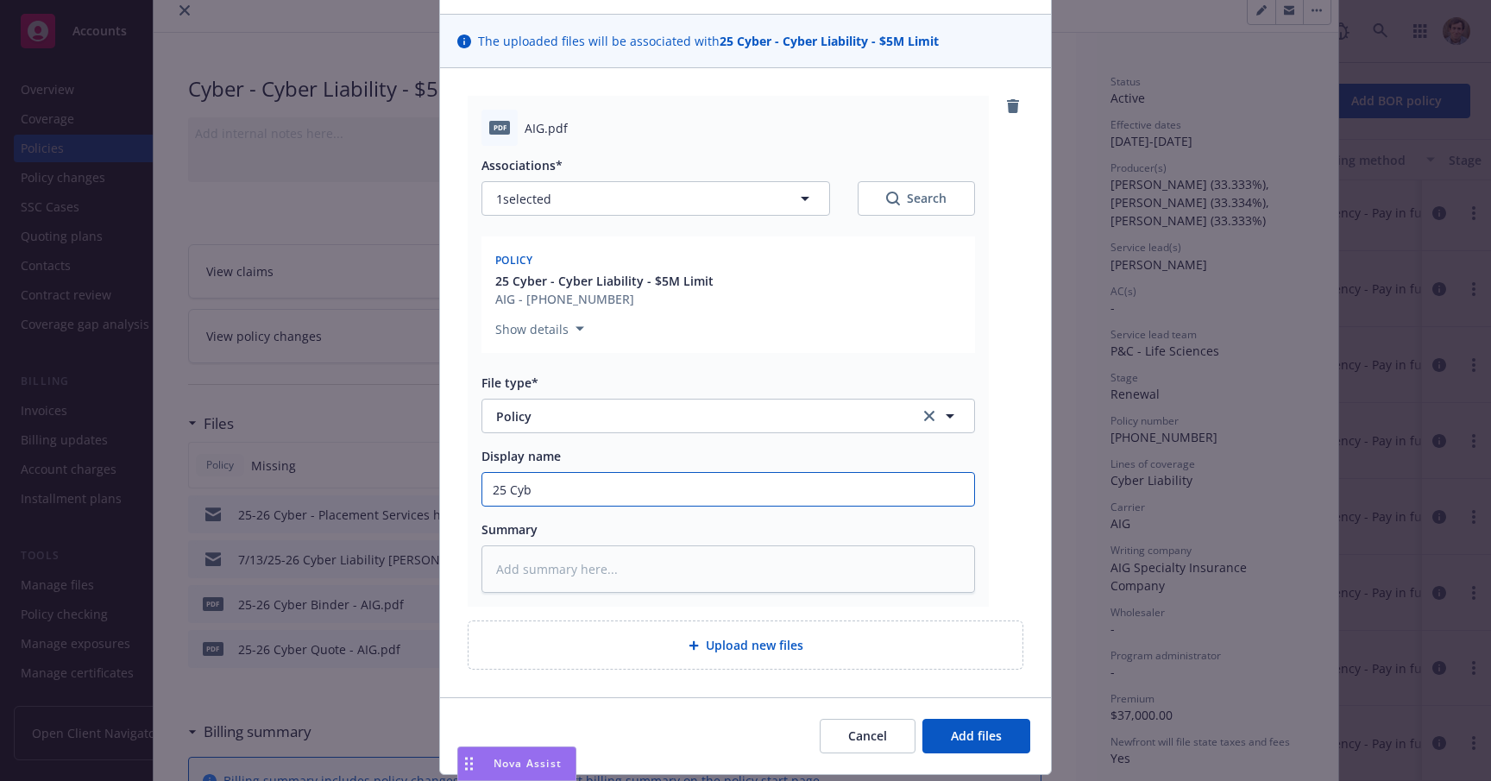
type input "25 Cybe"
type textarea "x"
type input "25 Cyber"
type textarea "x"
type input "25 ACyber"
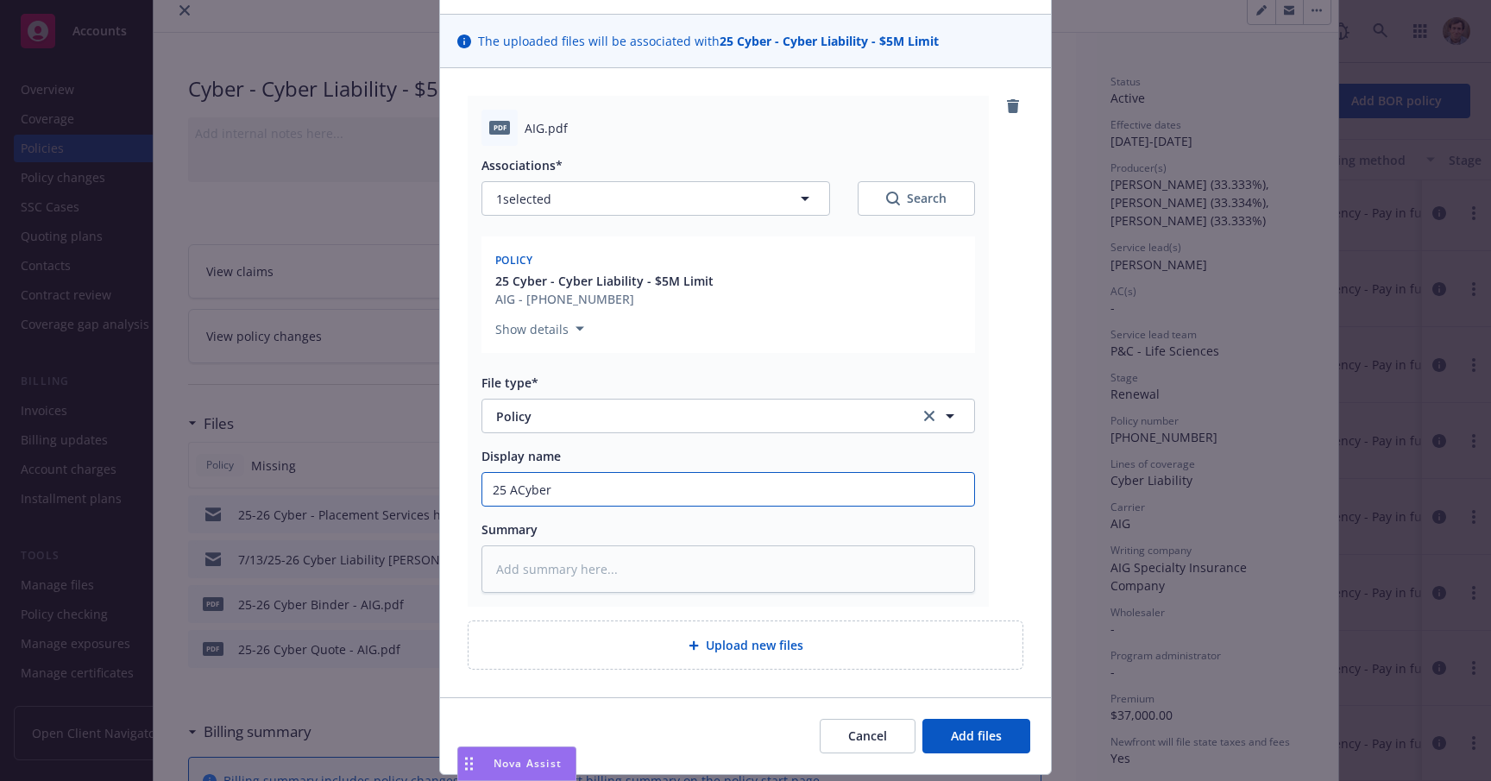
type textarea "x"
type input "25 AICyber"
type textarea "x"
type input "25 AIGCyber"
type textarea "x"
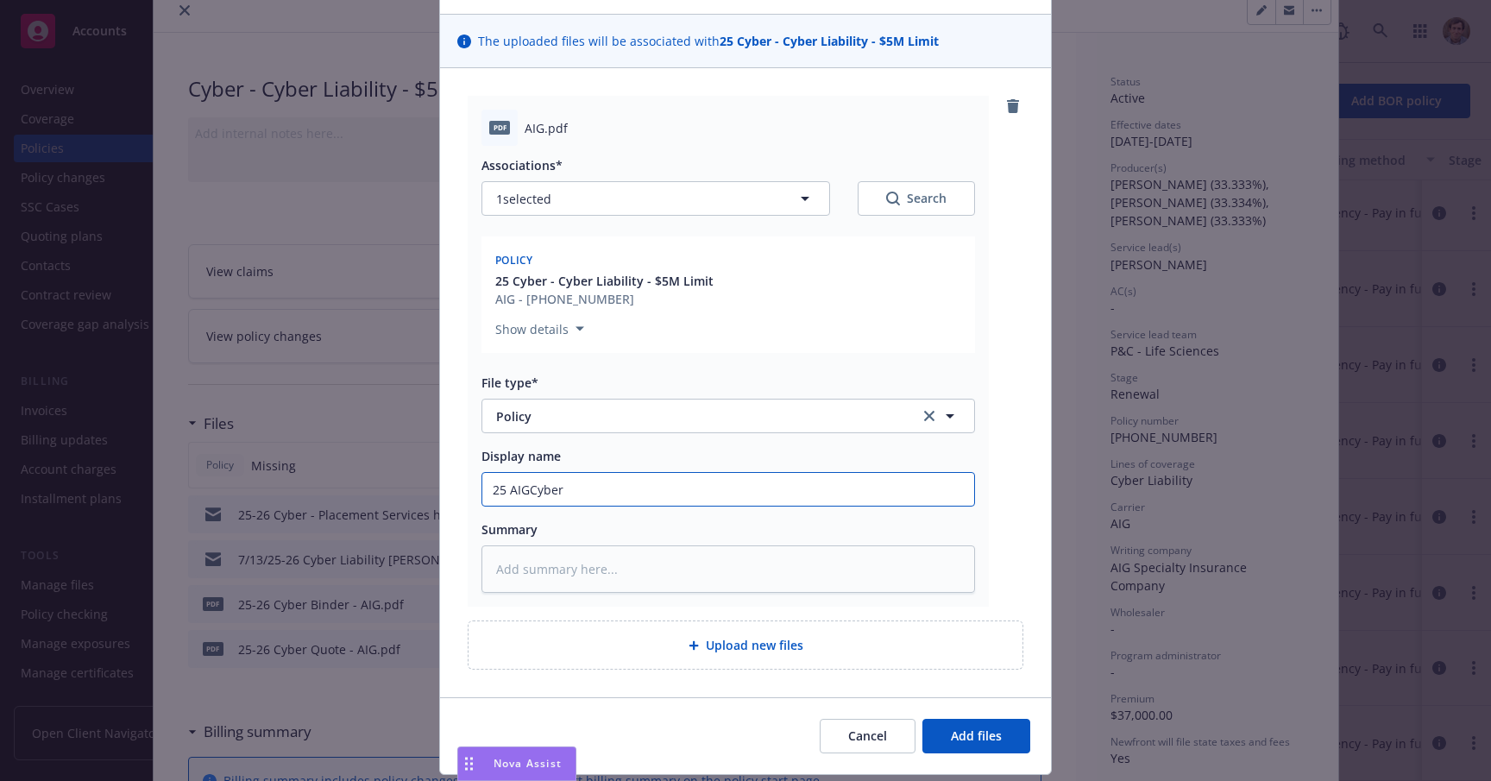
type input "25 AIG Cyber"
type textarea "x"
type input "25 AIG Cyber"
type textarea "x"
type input "25 AIG Cyber P"
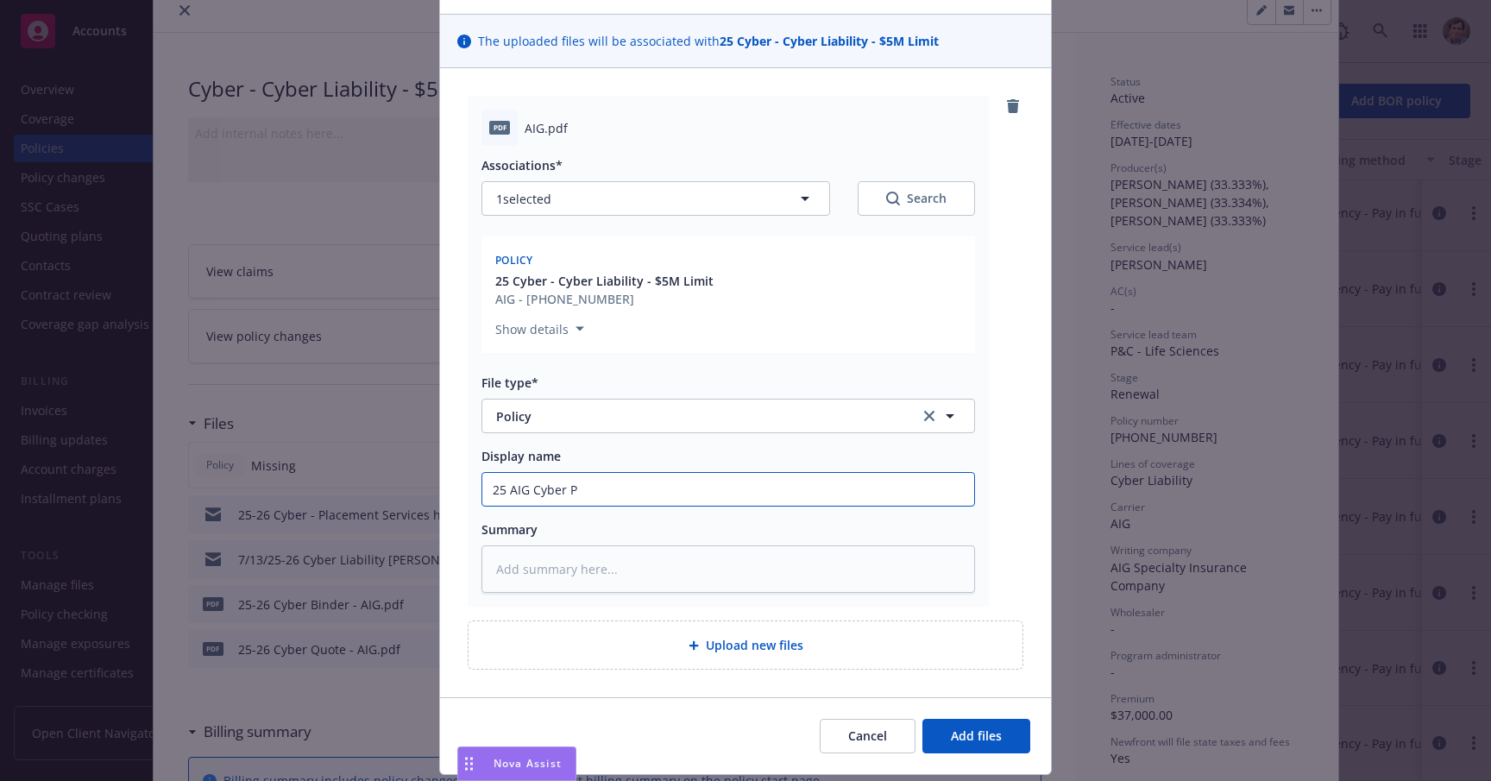
type textarea "x"
type input "25 AIG Cyber Po"
type textarea "x"
type input "25 AIG Cyber Pol"
type textarea "x"
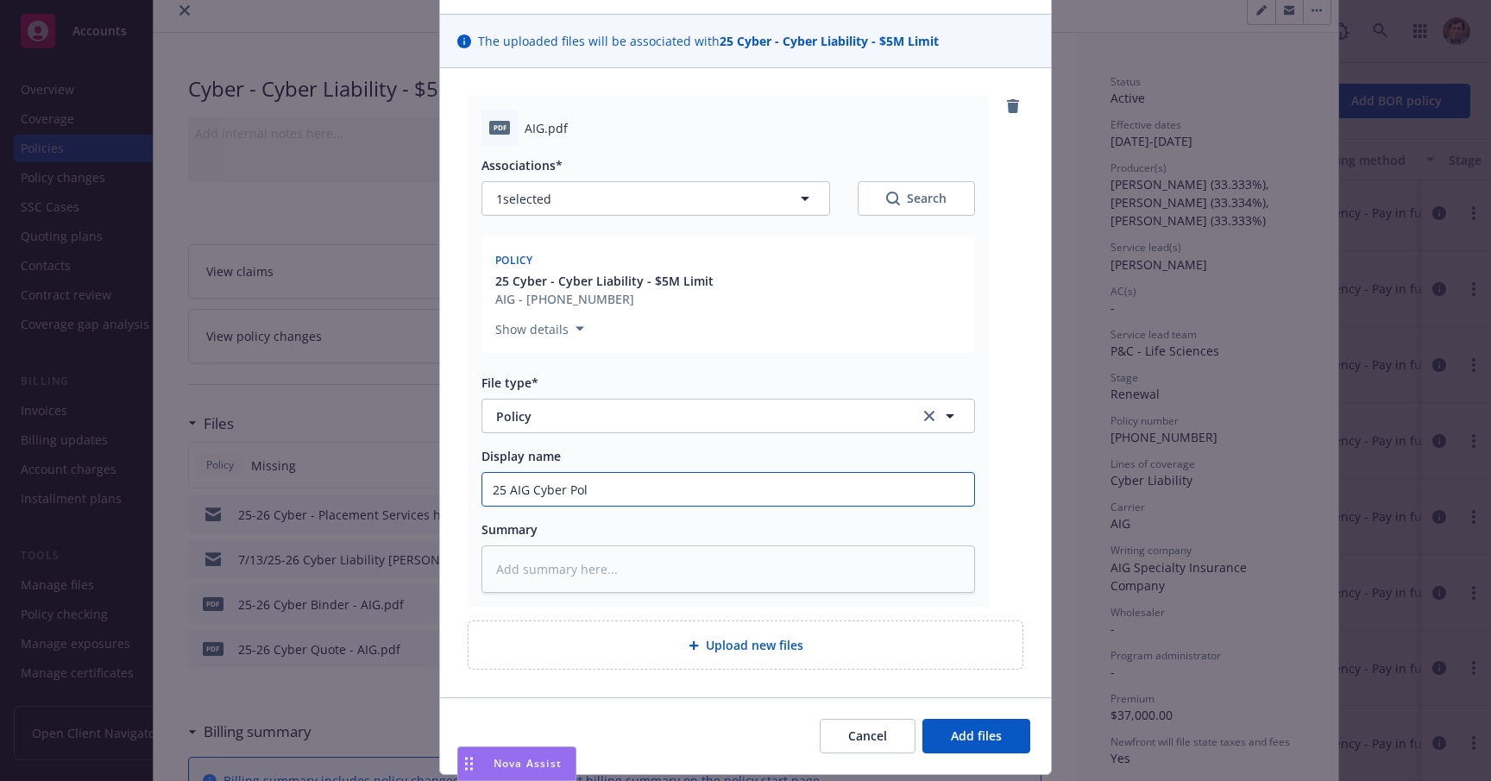
type input "25 AIG Cyber Poli"
type textarea "x"
type input "25 AIG Cyber Polic"
type textarea "x"
type input "25 AIG Cyber Policy"
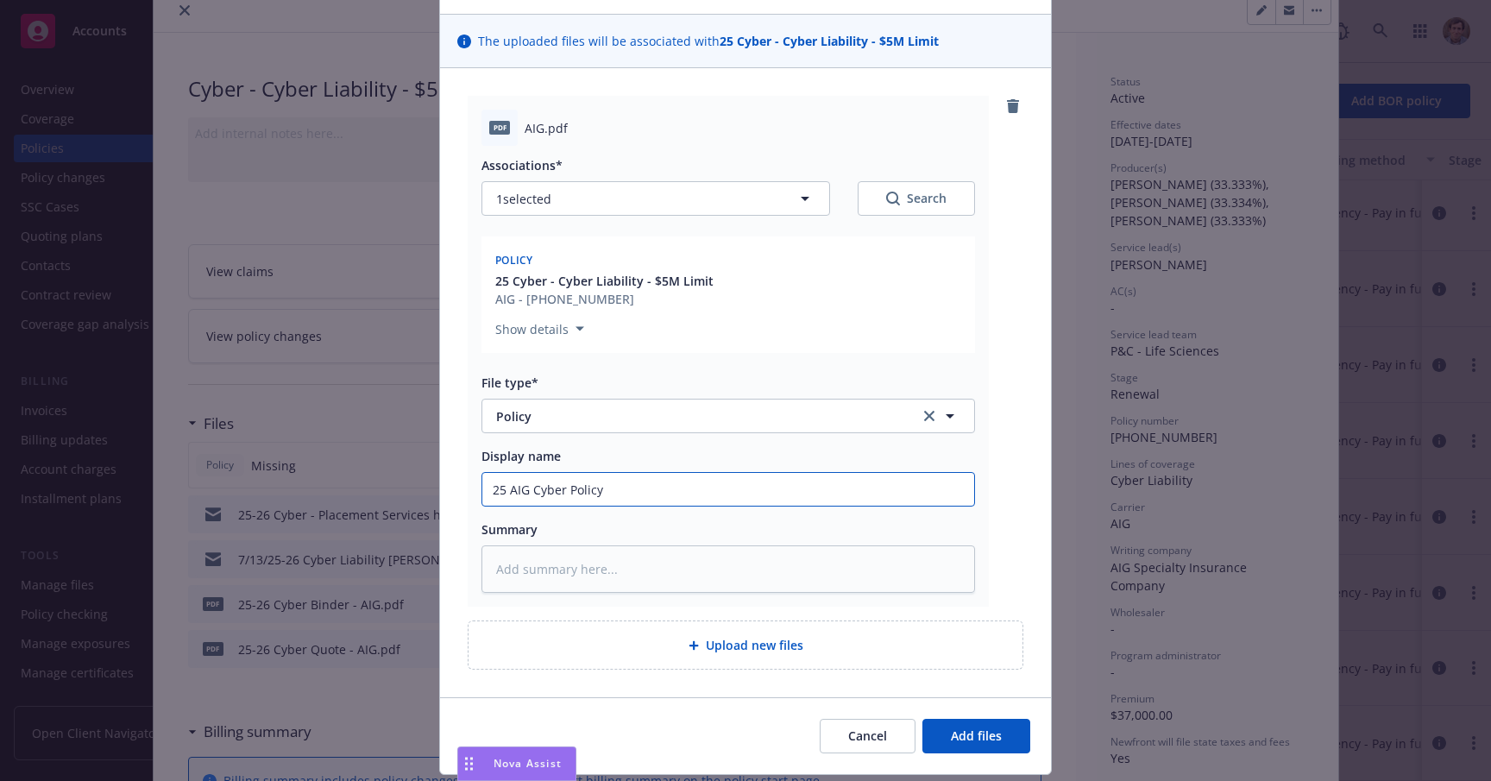
type textarea "x"
type input "25 AIG Cyber Policy"
type textarea "x"
type input "25 AIG Cyber Policy"
click at [959, 733] on span "Add files" at bounding box center [976, 736] width 51 height 16
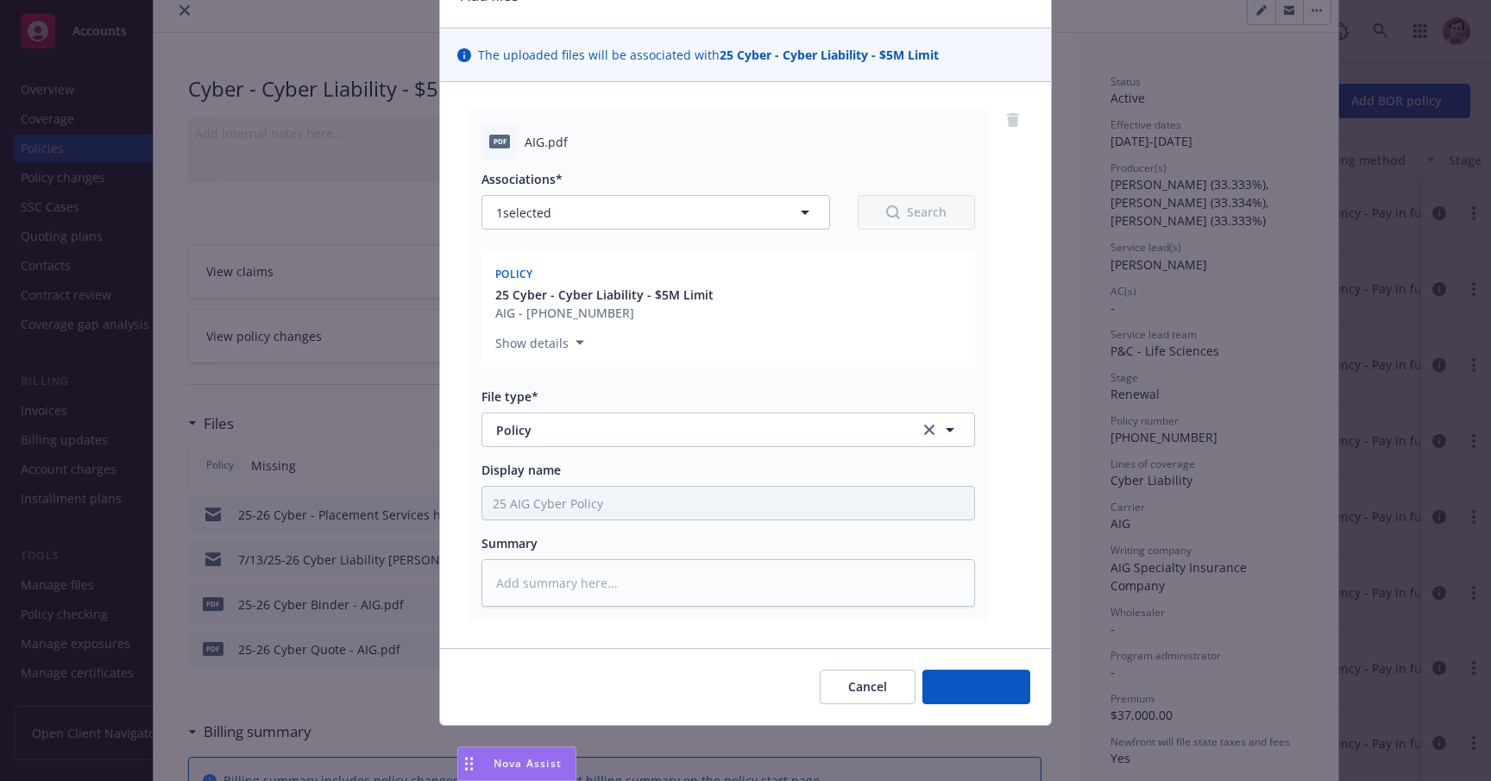
scroll to position [92, 0]
type textarea "x"
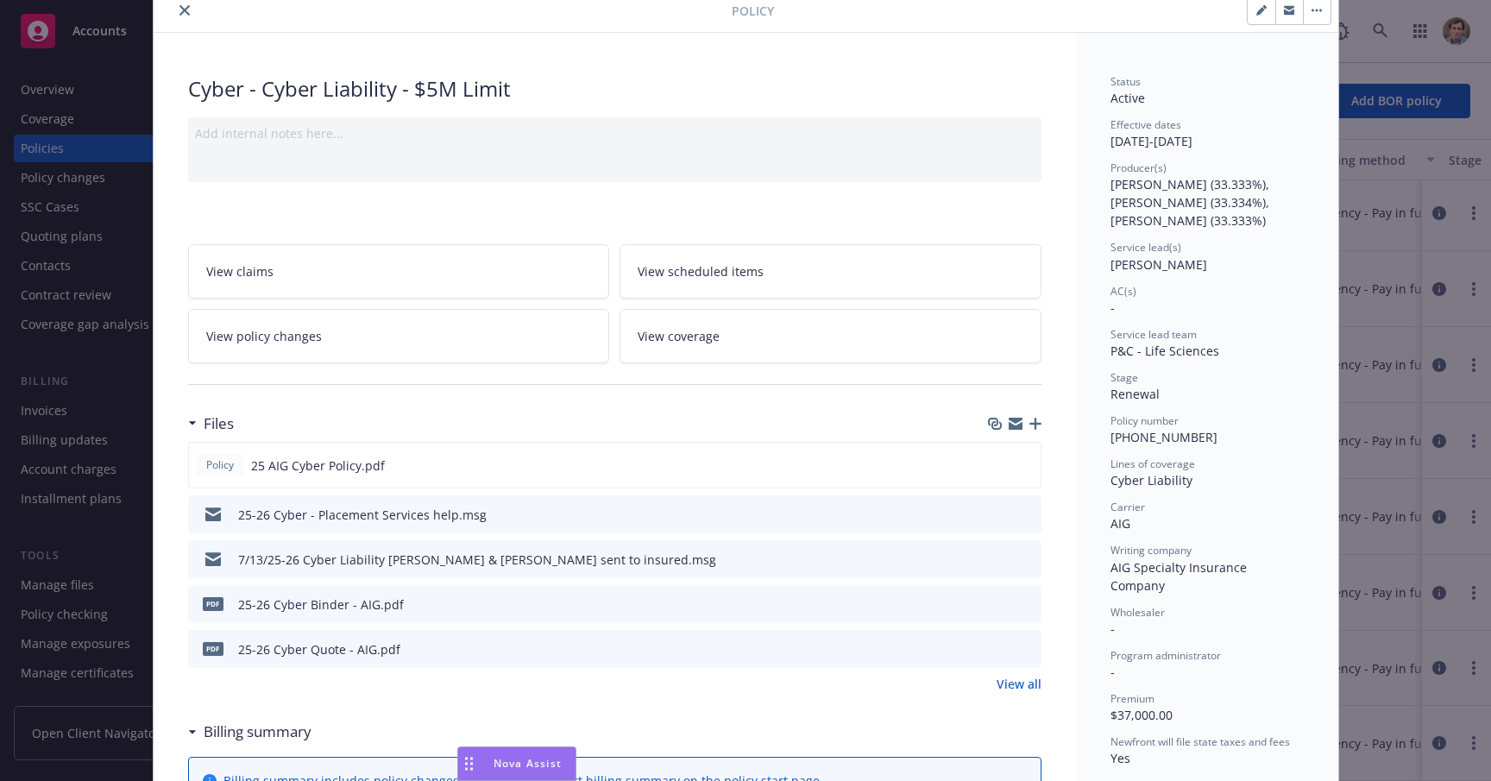
scroll to position [0, 0]
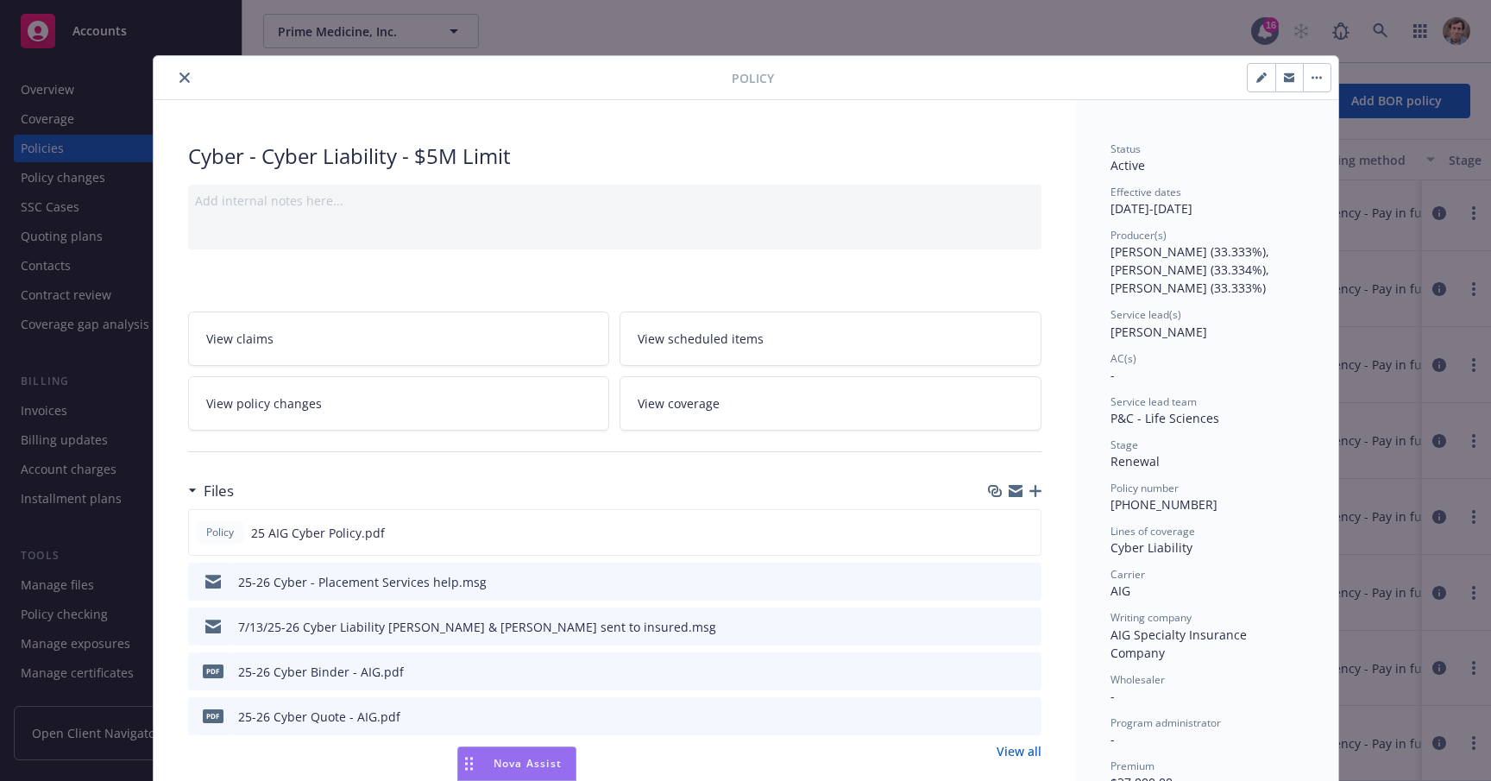
click at [180, 77] on icon "close" at bounding box center [185, 77] width 10 height 10
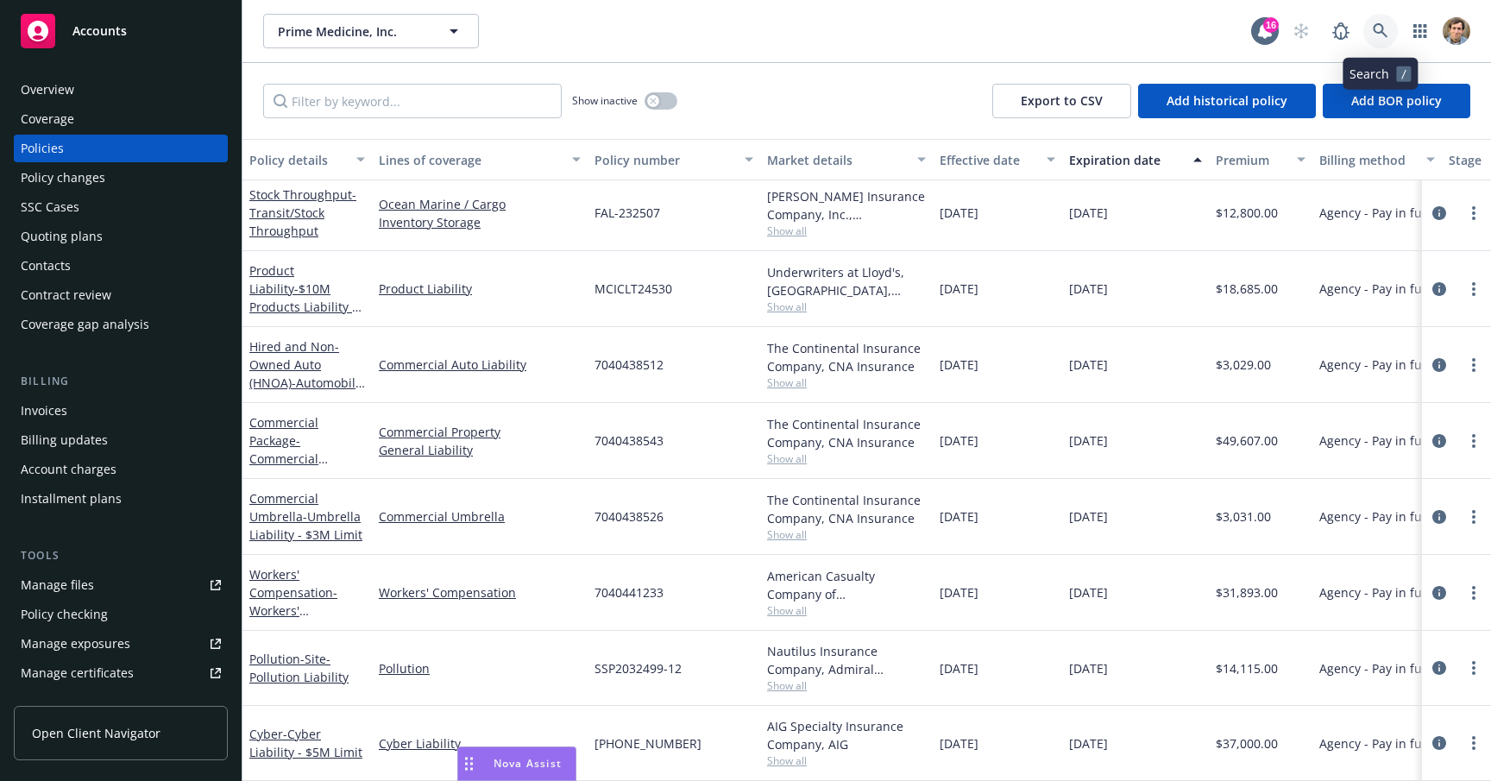
click at [1372, 32] on link at bounding box center [1381, 31] width 35 height 35
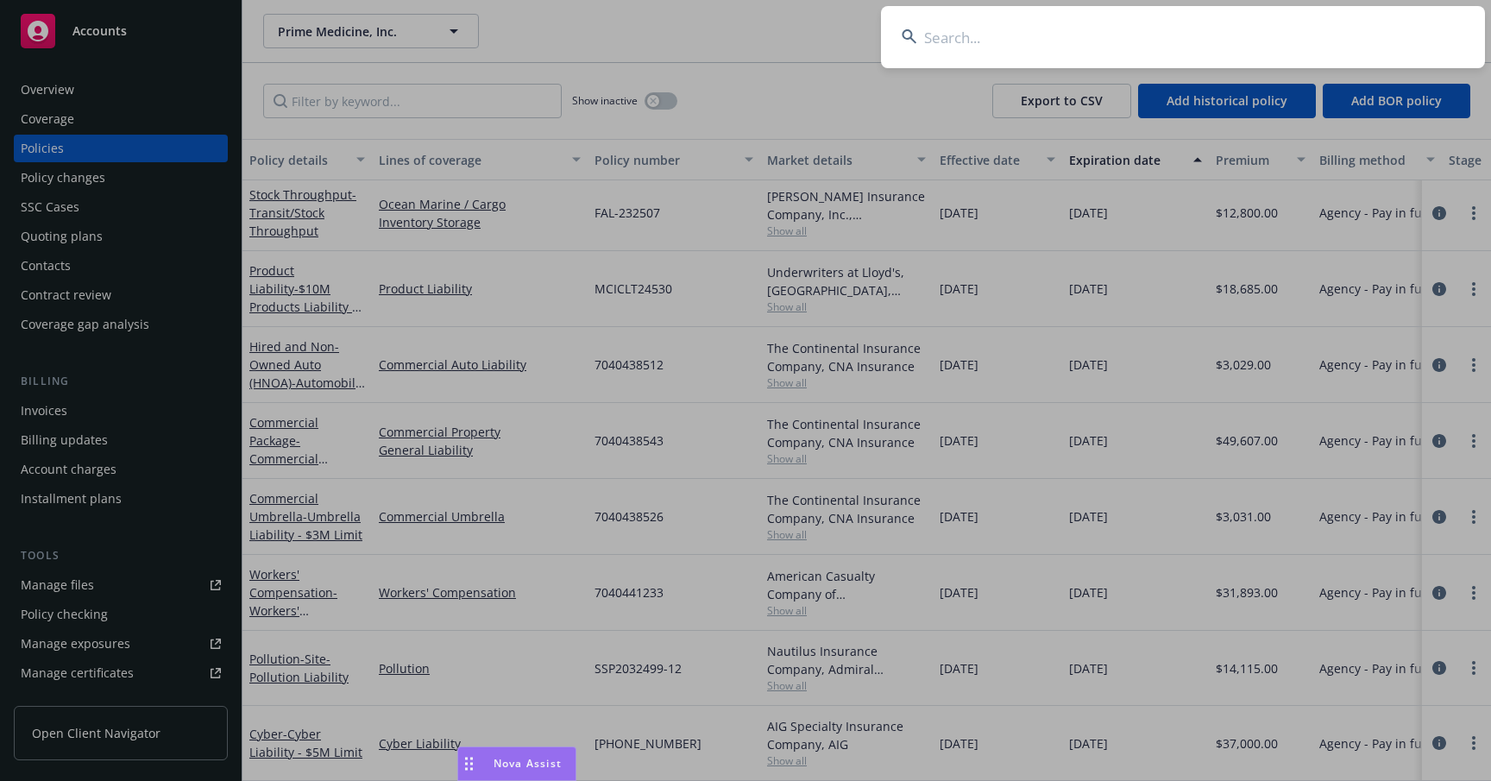
type input ";"
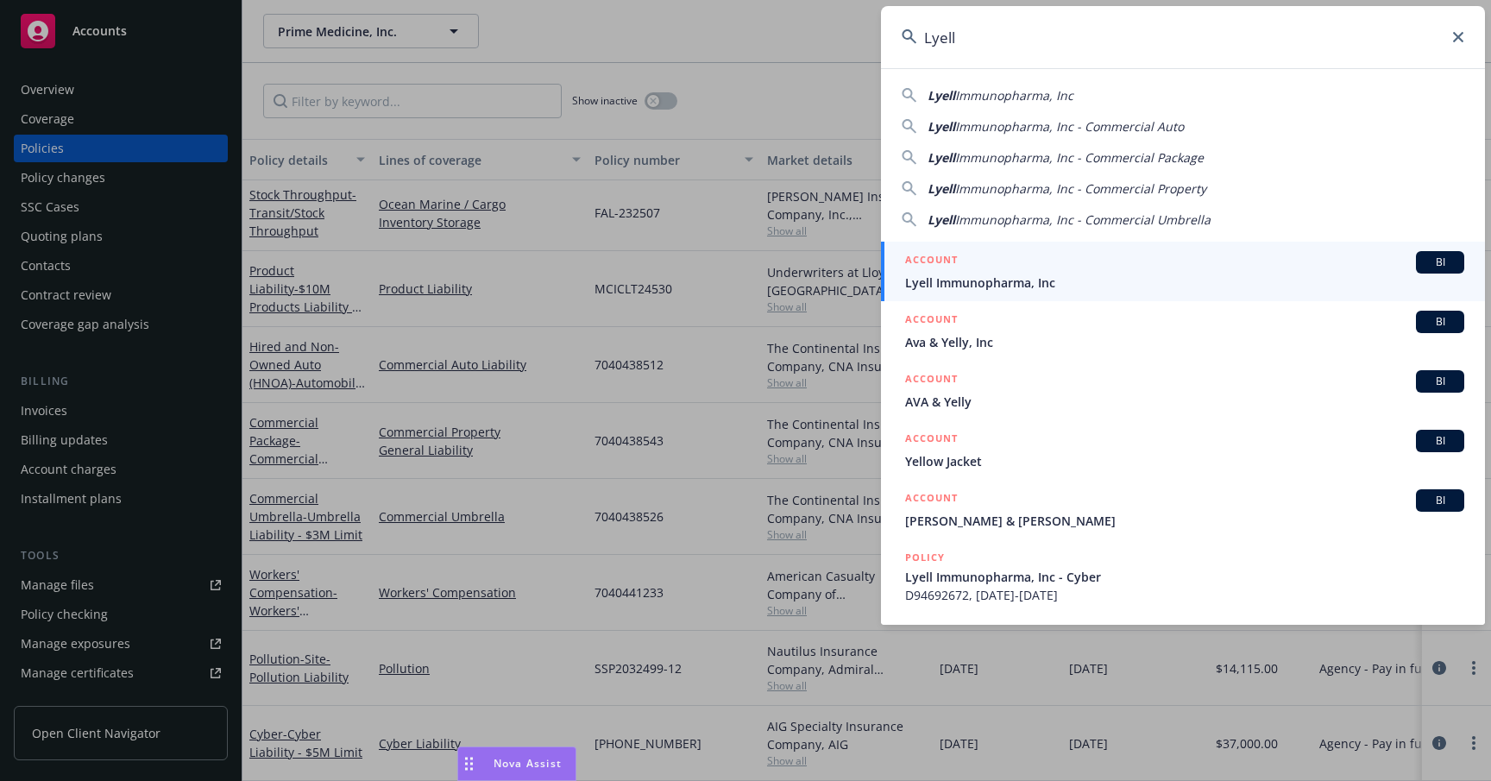
type input "Lyell"
drag, startPoint x: 1379, startPoint y: 50, endPoint x: 1107, endPoint y: 270, distance: 349.8
click at [1107, 270] on div "ACCOUNT BI" at bounding box center [1184, 262] width 559 height 22
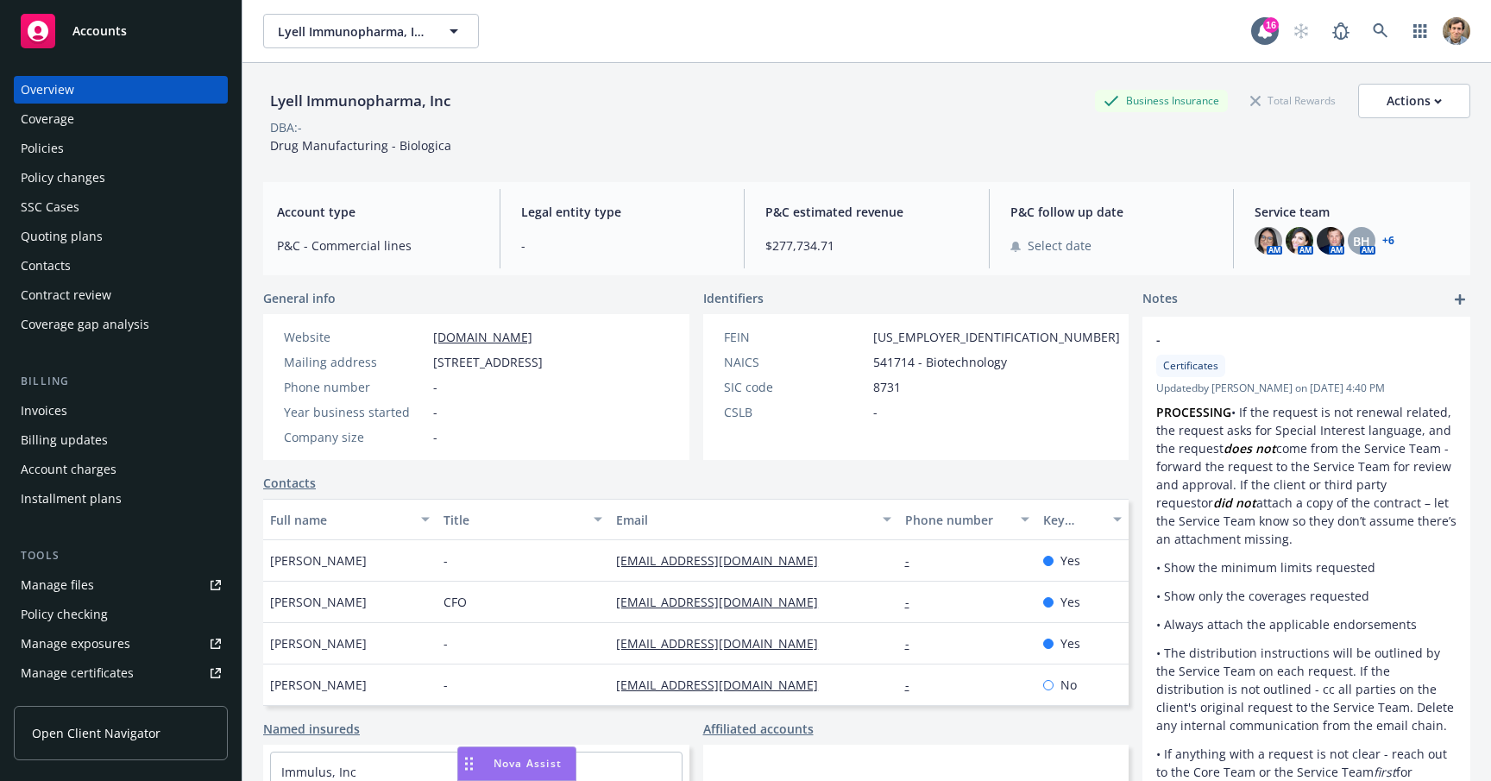
click at [82, 154] on div "Policies" at bounding box center [121, 149] width 200 height 28
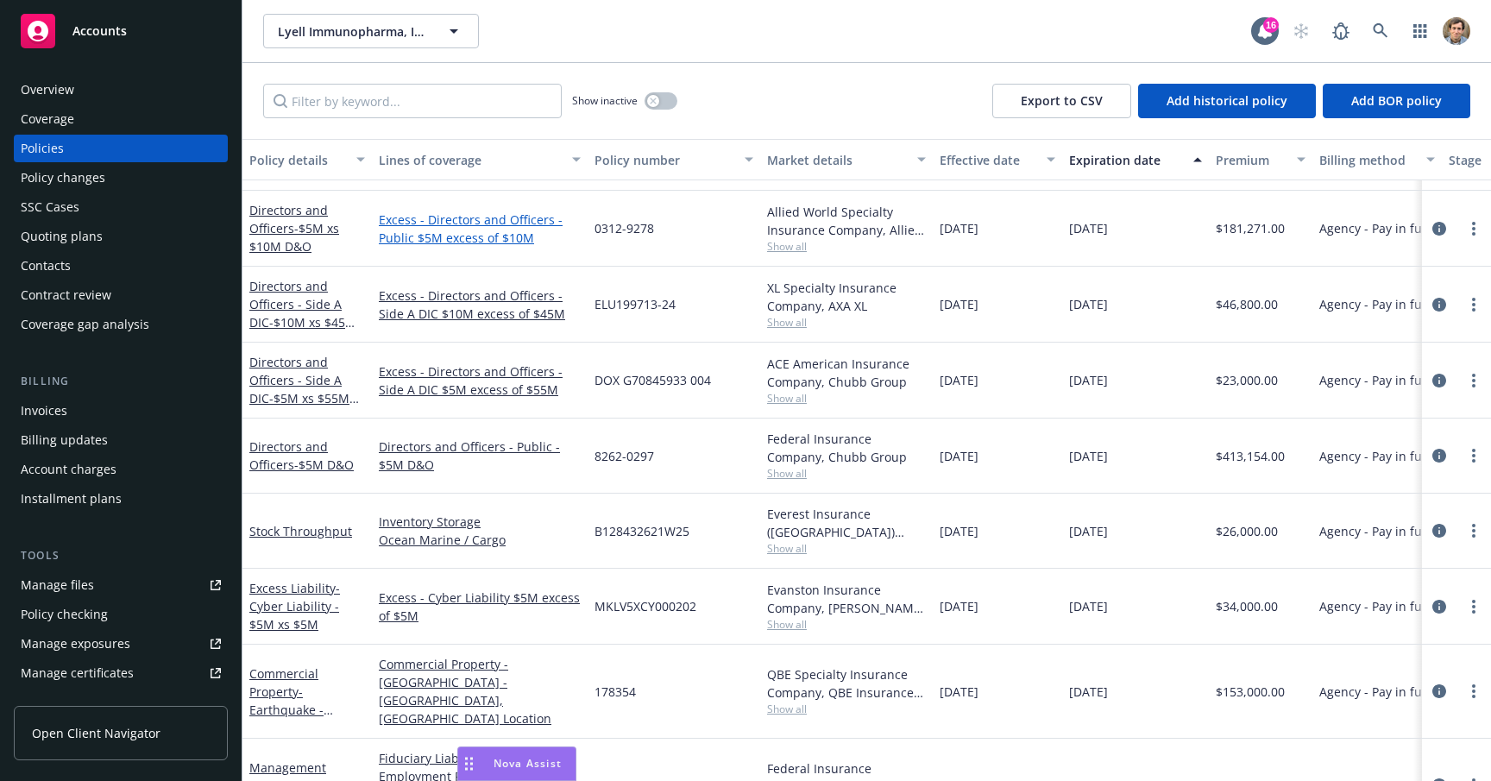
scroll to position [495, 0]
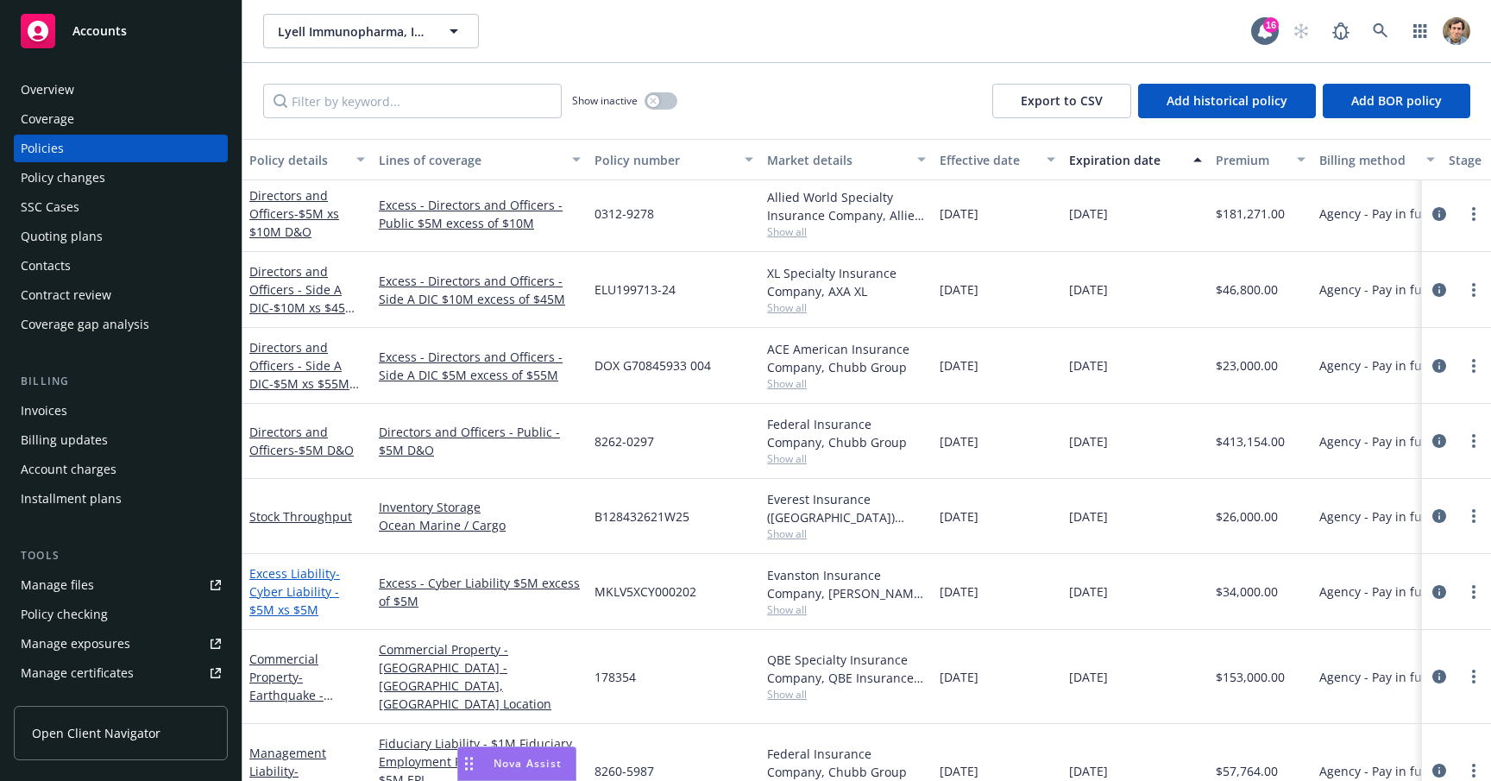
click at [276, 586] on span "- Cyber Liability - $5M xs $5M" at bounding box center [294, 591] width 91 height 53
